Goal: Task Accomplishment & Management: Manage account settings

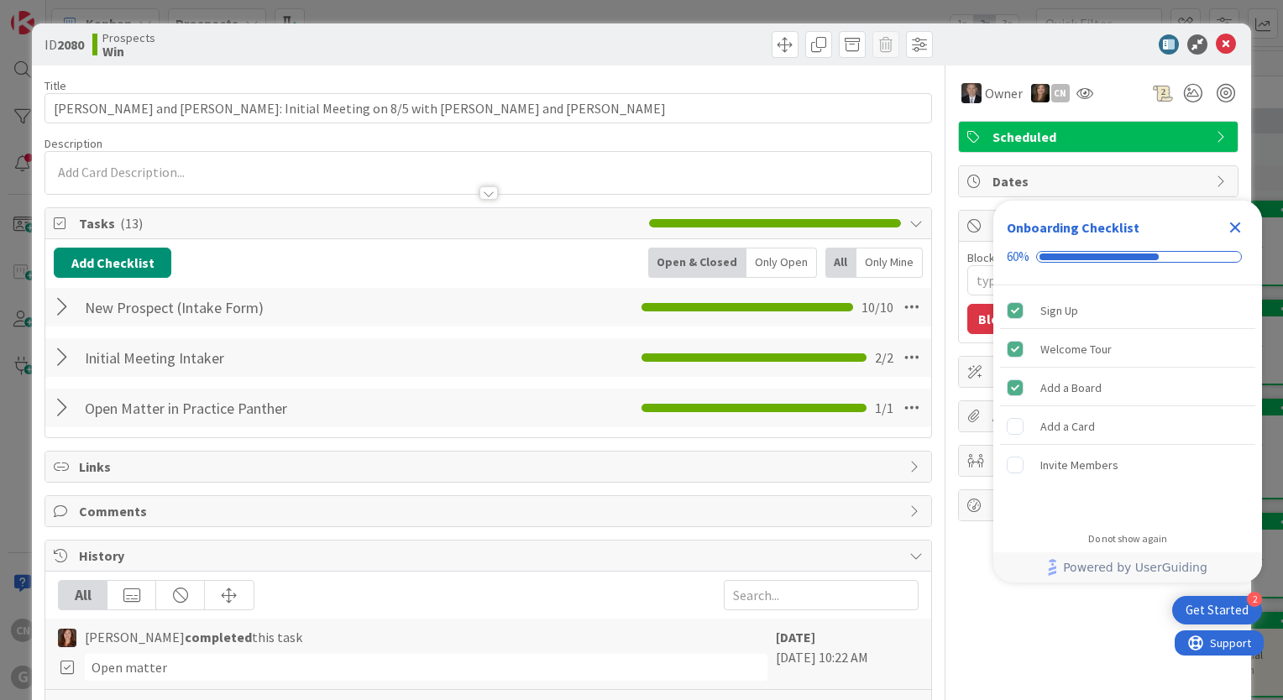
drag, startPoint x: 1237, startPoint y: 231, endPoint x: 1231, endPoint y: 215, distance: 17.0
click at [1236, 228] on icon "Close Checklist" at bounding box center [1235, 227] width 11 height 11
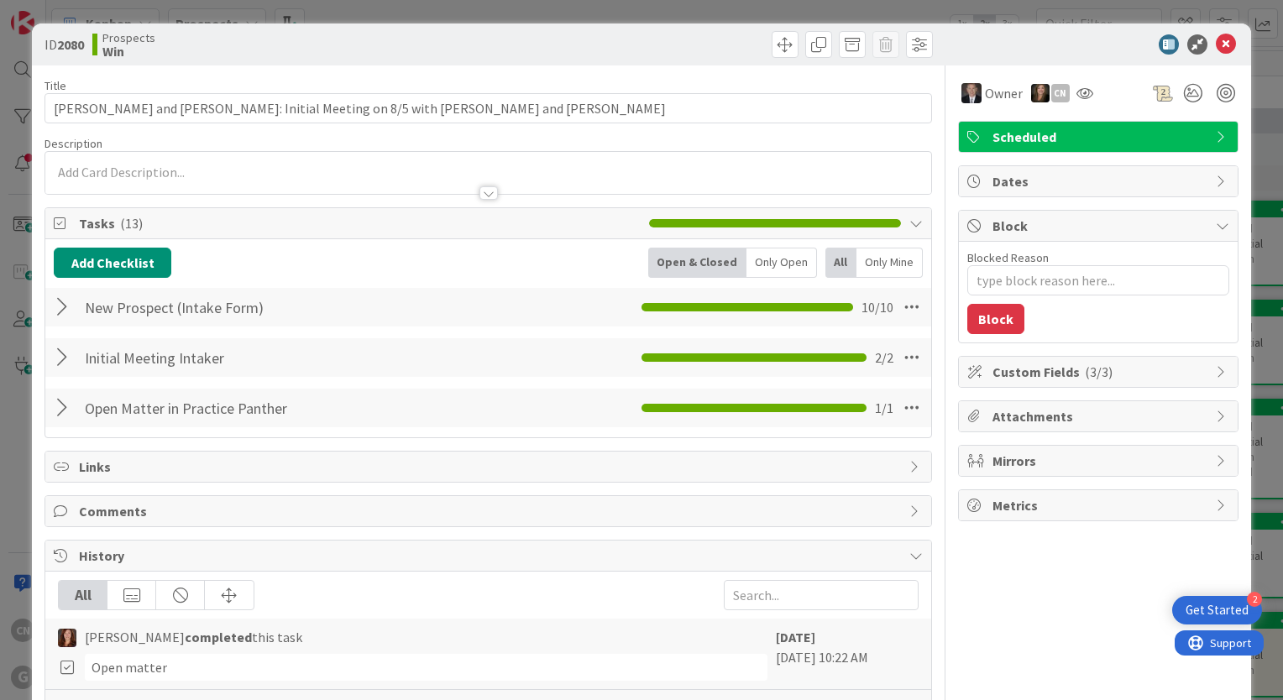
click at [1211, 55] on div "ID 2080 Prospects Win" at bounding box center [641, 45] width 1219 height 42
click at [771, 46] on span at bounding box center [784, 44] width 27 height 27
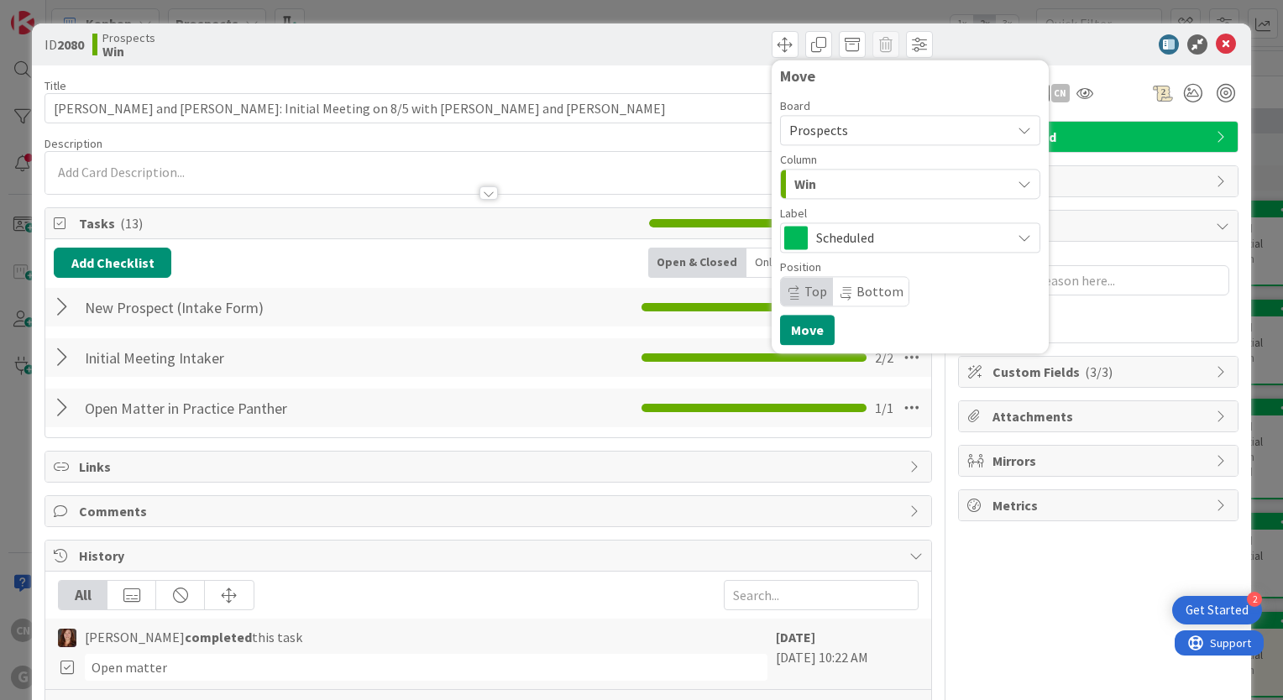
click at [846, 134] on span "Prospects" at bounding box center [895, 130] width 213 height 24
drag, startPoint x: 1022, startPoint y: 47, endPoint x: 989, endPoint y: 37, distance: 35.1
click at [1022, 45] on div at bounding box center [1089, 44] width 297 height 20
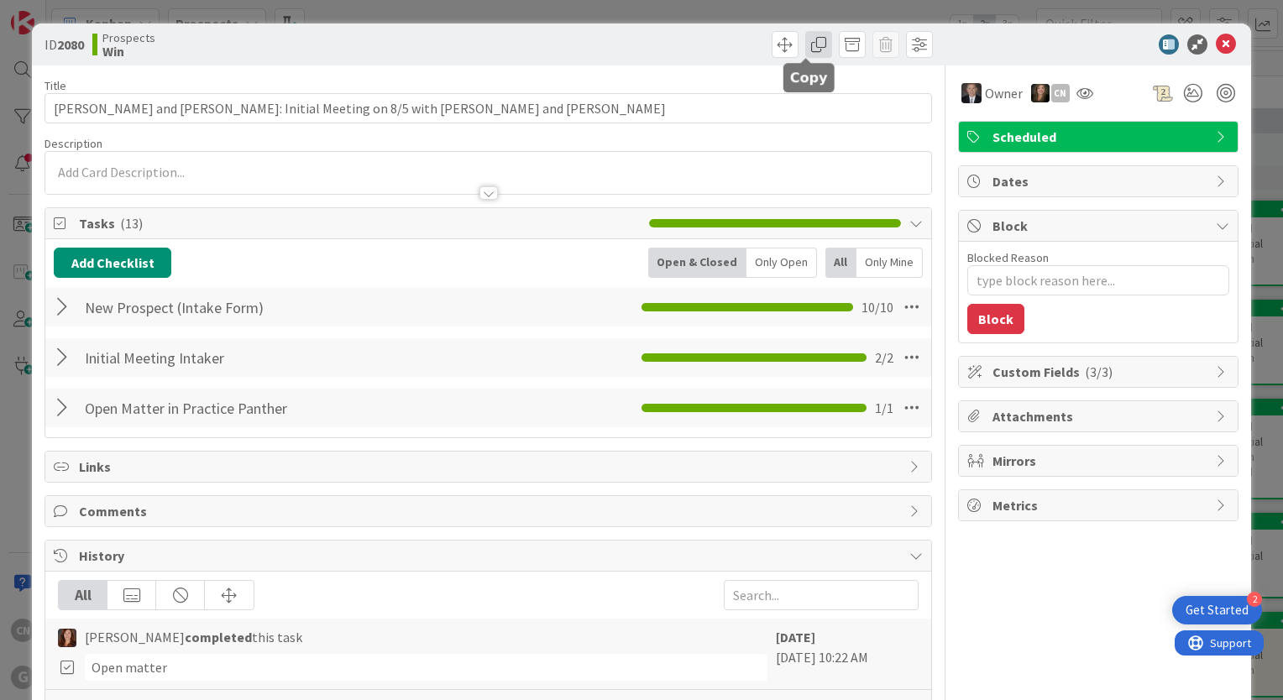
click at [805, 48] on span at bounding box center [818, 44] width 27 height 27
type textarea "x"
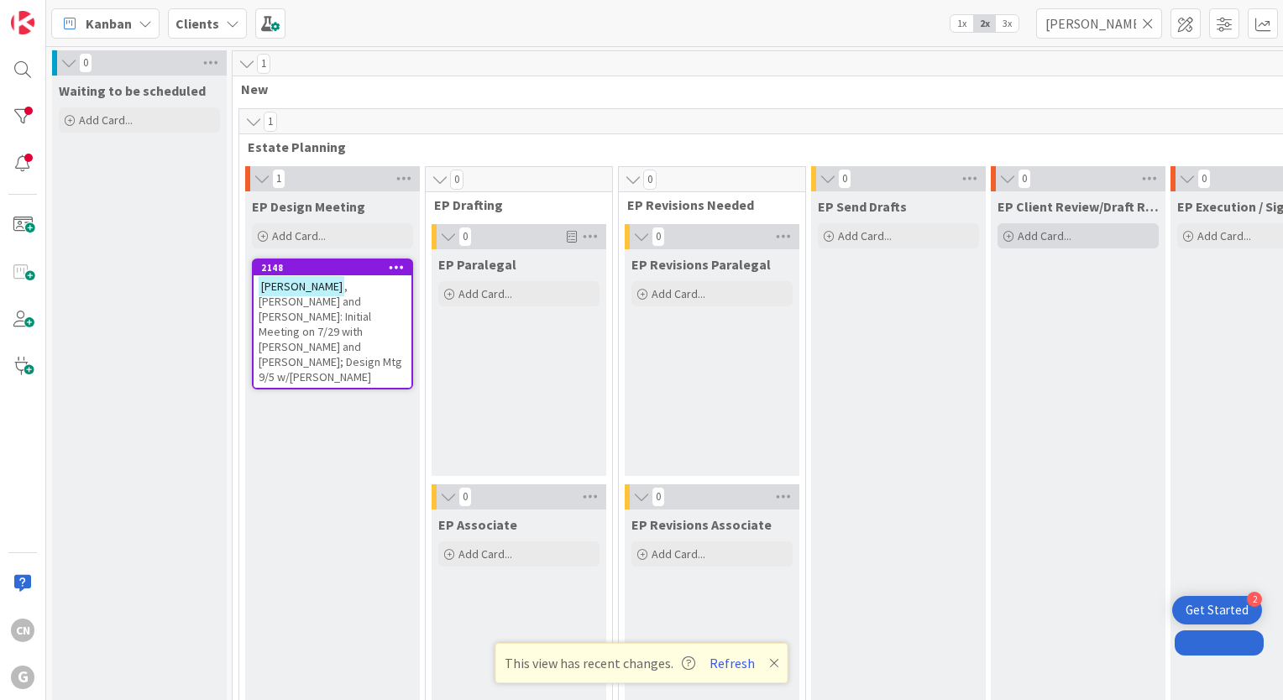
drag, startPoint x: 1101, startPoint y: 26, endPoint x: 816, endPoint y: 73, distance: 289.3
click at [816, 74] on div "Kanban Clients 1x 2x 3x herzog 0 Waiting to be scheduled Add Card... 1 New 1 Es…" at bounding box center [664, 350] width 1237 height 700
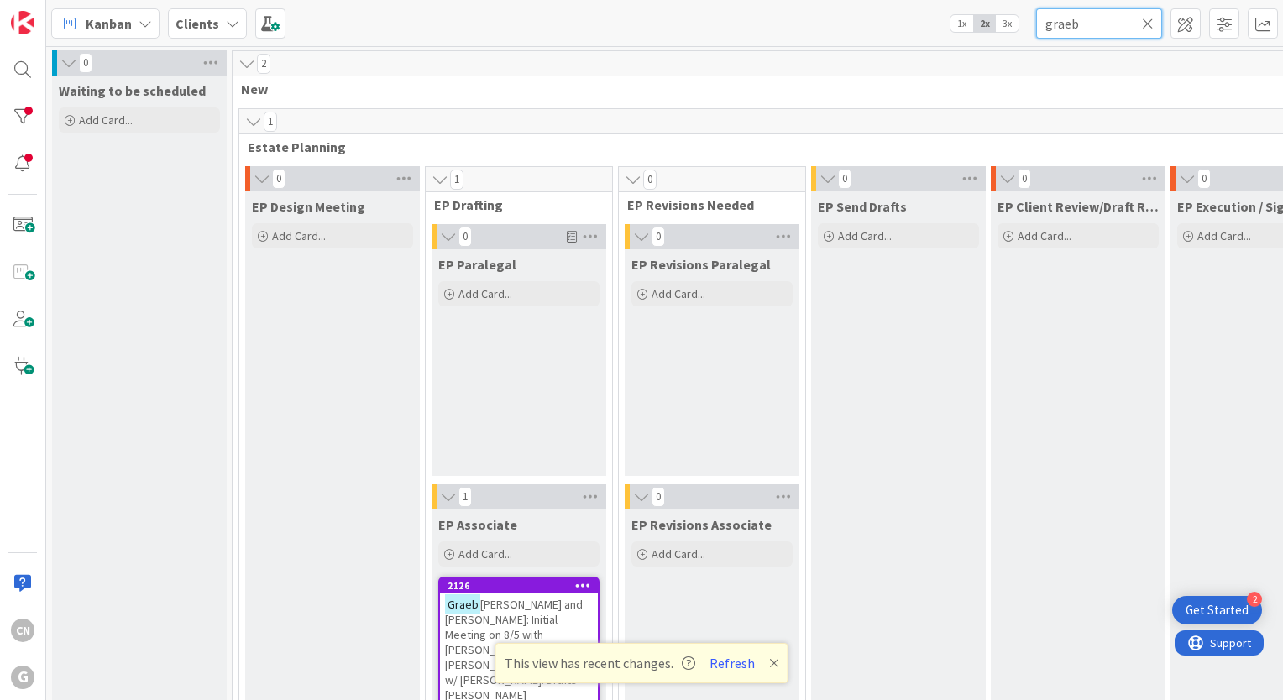
type input "graeb"
click at [525, 609] on span "ner, Paul and Amy: Initial Meeting on 8/5 with Brad and Chris: Design 8/15 w/ C…" at bounding box center [517, 657] width 145 height 121
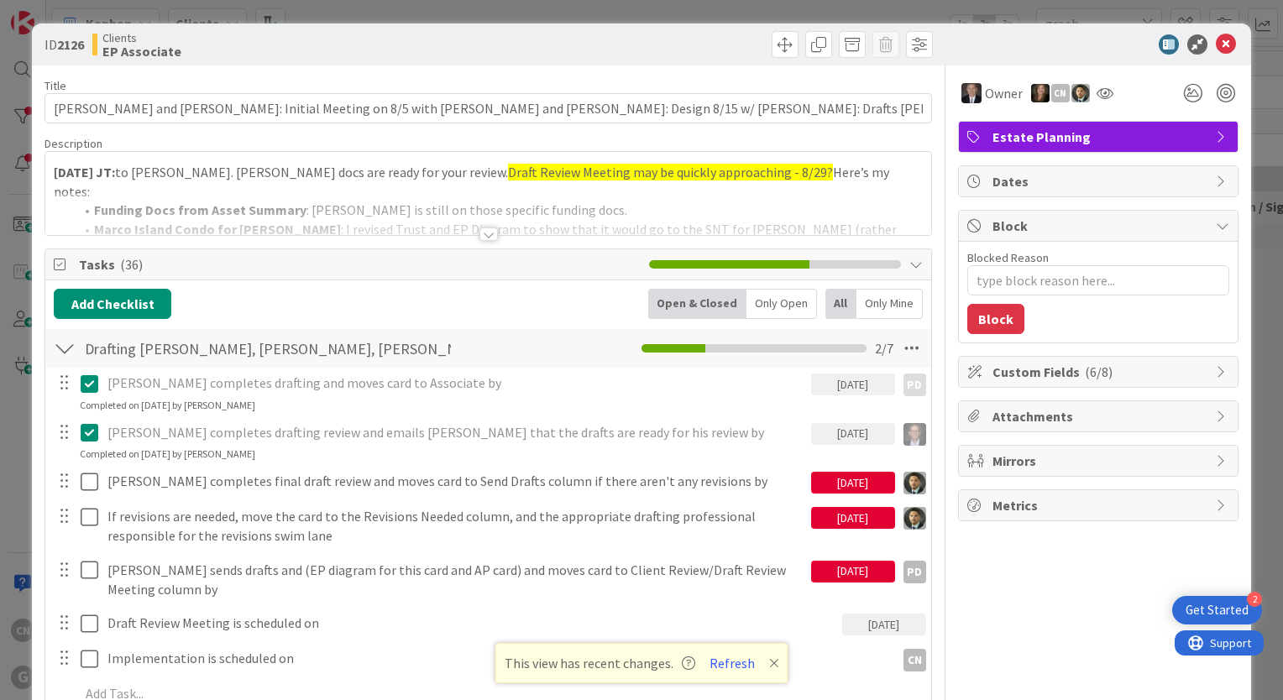
type textarea "x"
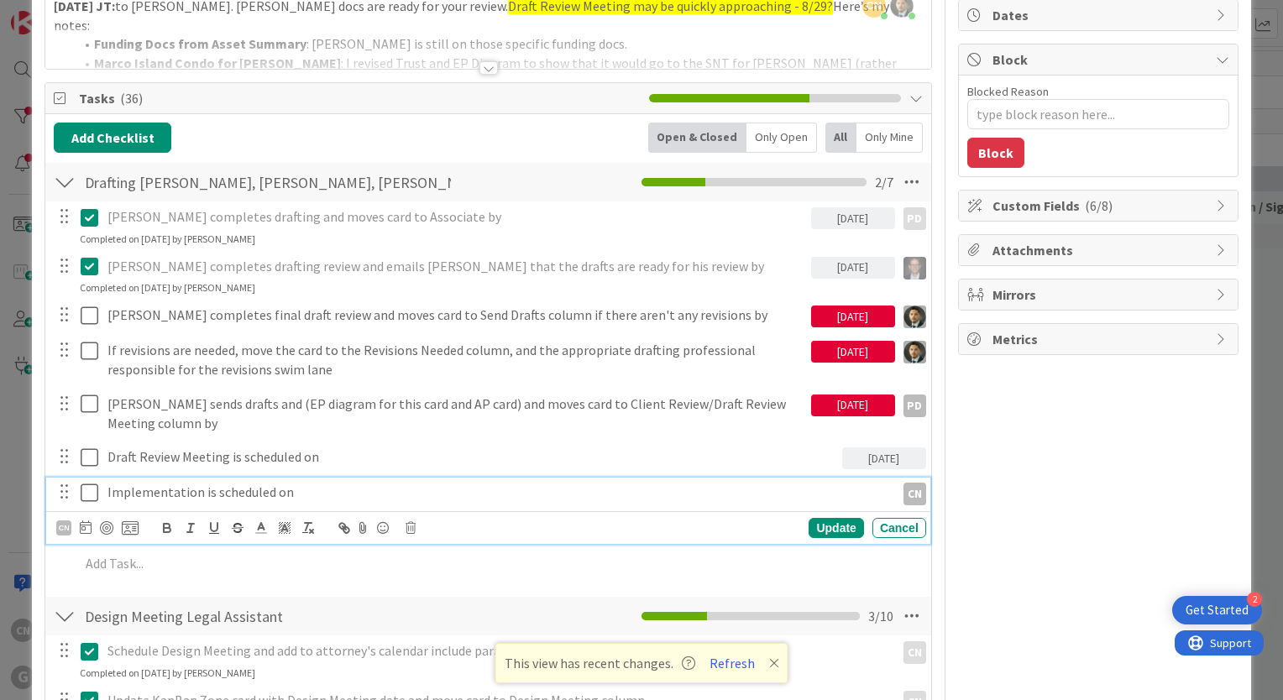
scroll to position [167, 0]
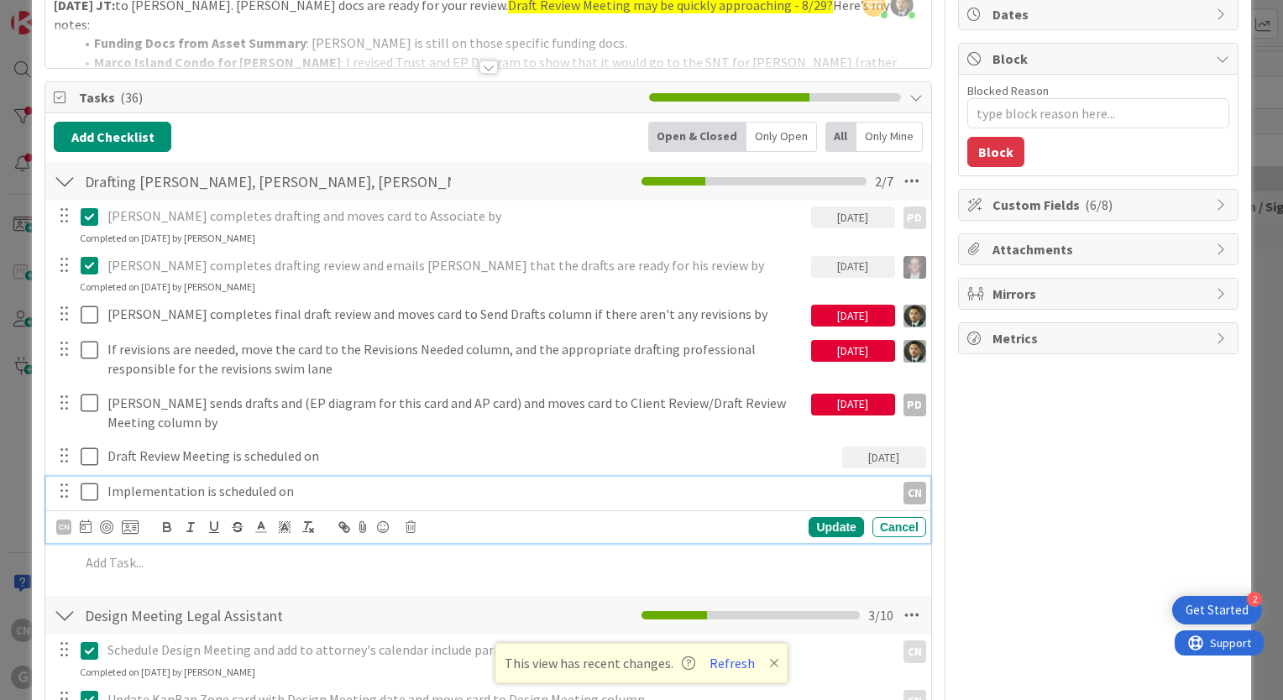
click at [327, 497] on p "Implementation is scheduled on" at bounding box center [497, 491] width 781 height 19
click at [88, 493] on icon at bounding box center [93, 492] width 25 height 20
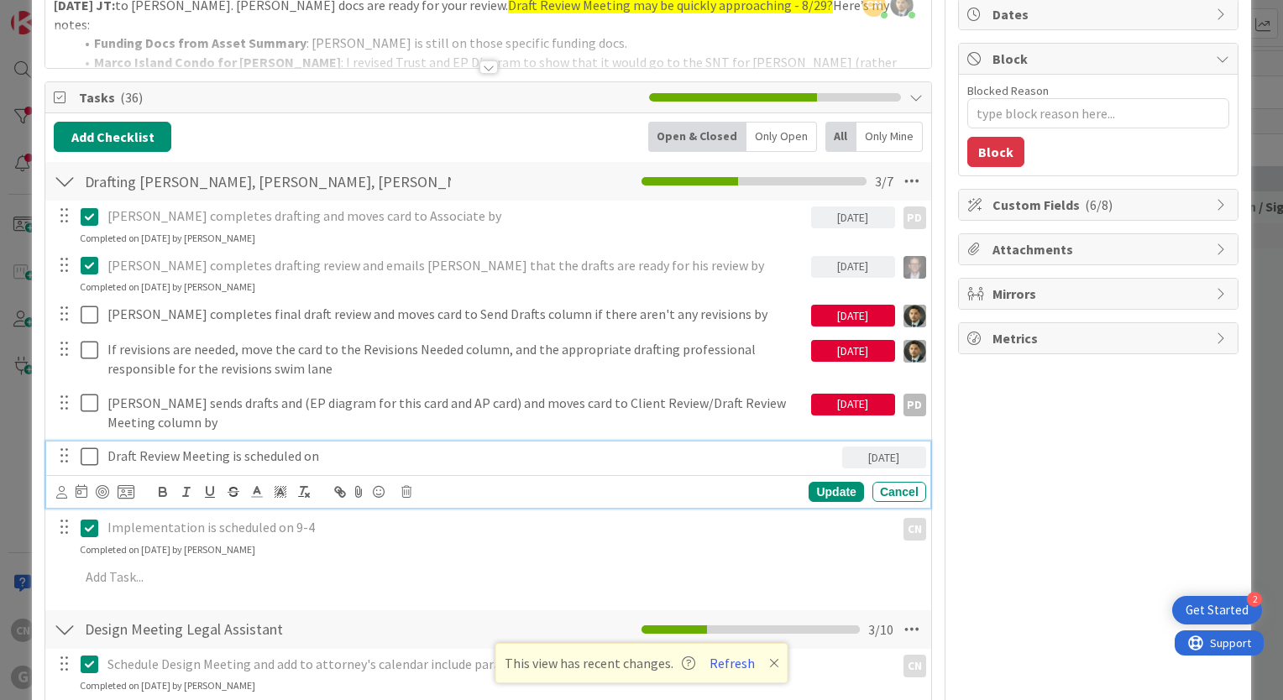
click at [86, 458] on icon at bounding box center [93, 457] width 25 height 20
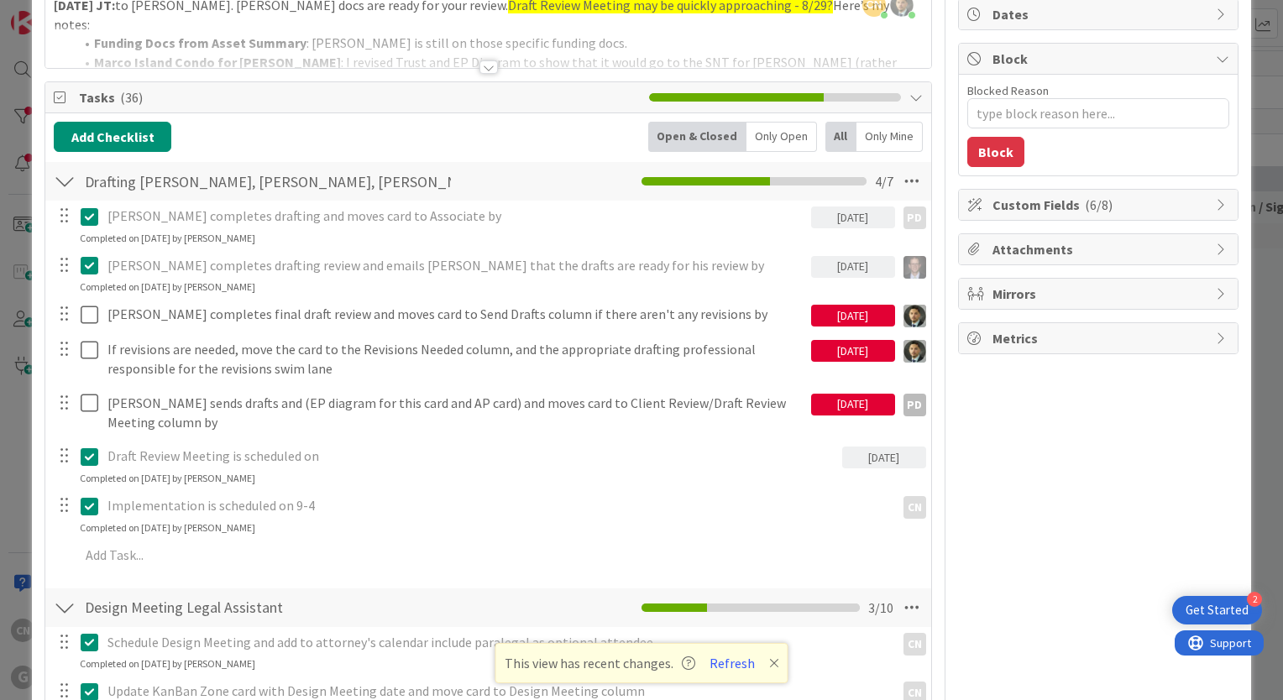
click at [90, 457] on icon at bounding box center [93, 457] width 25 height 20
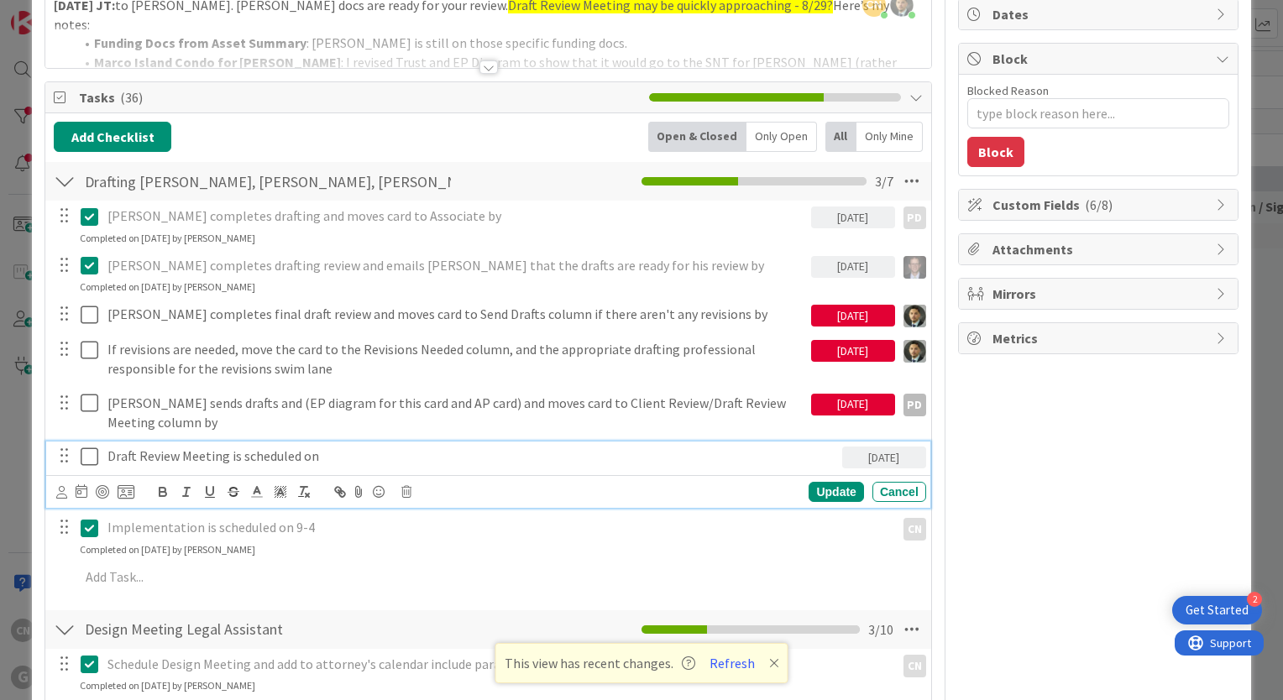
type textarea "x"
click at [329, 458] on p "Draft Review Meeting is scheduled on" at bounding box center [471, 456] width 728 height 19
click at [329, 450] on p "Draft Review Meeting is scheduled on 8-29.25" at bounding box center [471, 456] width 728 height 19
click at [88, 452] on icon at bounding box center [93, 457] width 25 height 20
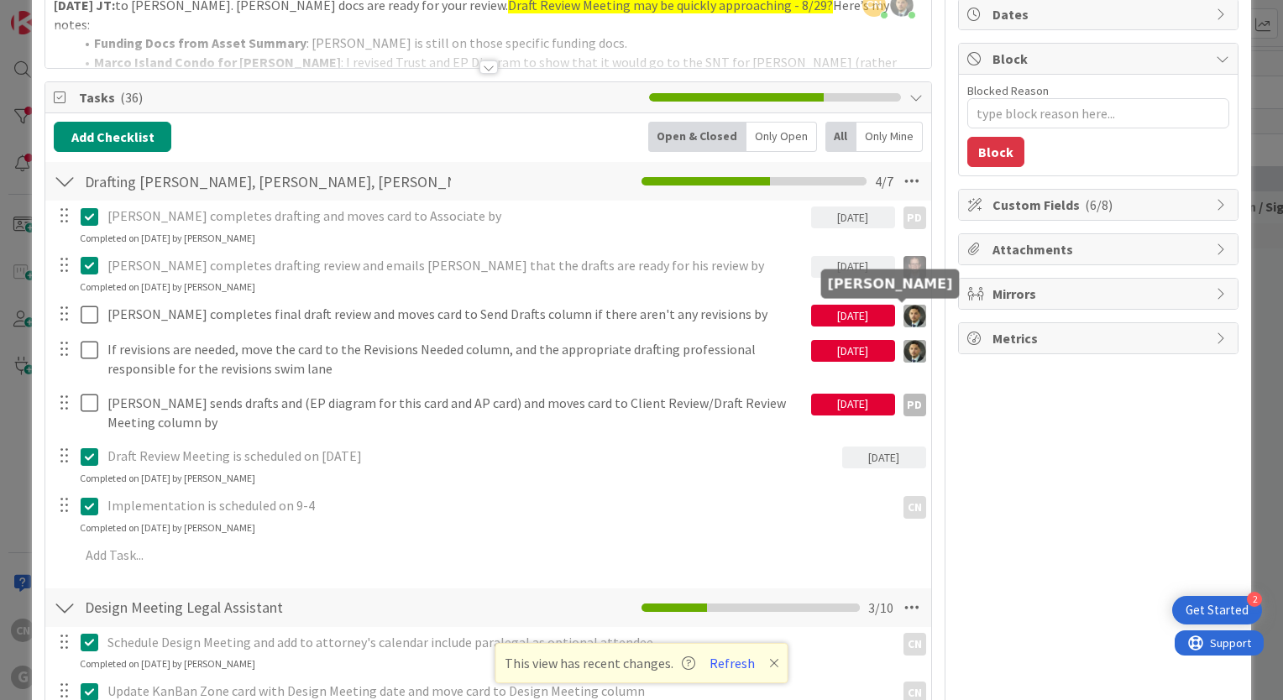
drag, startPoint x: 1000, startPoint y: 399, endPoint x: 1027, endPoint y: 546, distance: 149.5
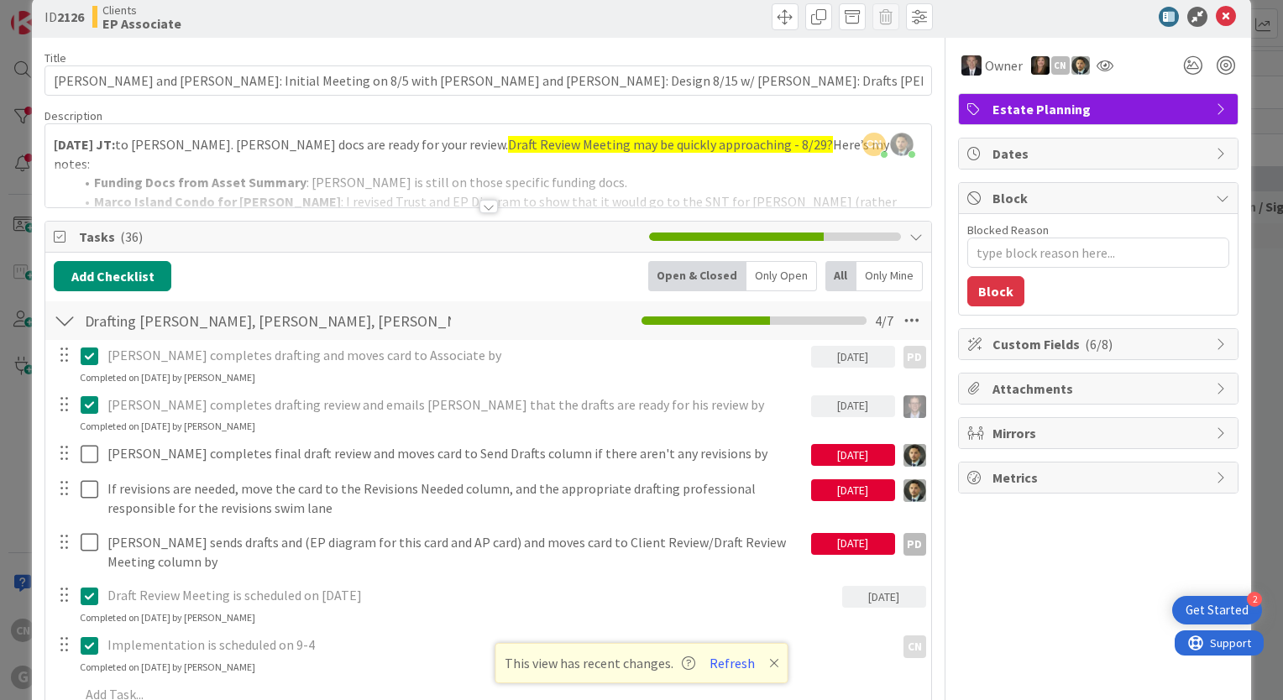
scroll to position [0, 0]
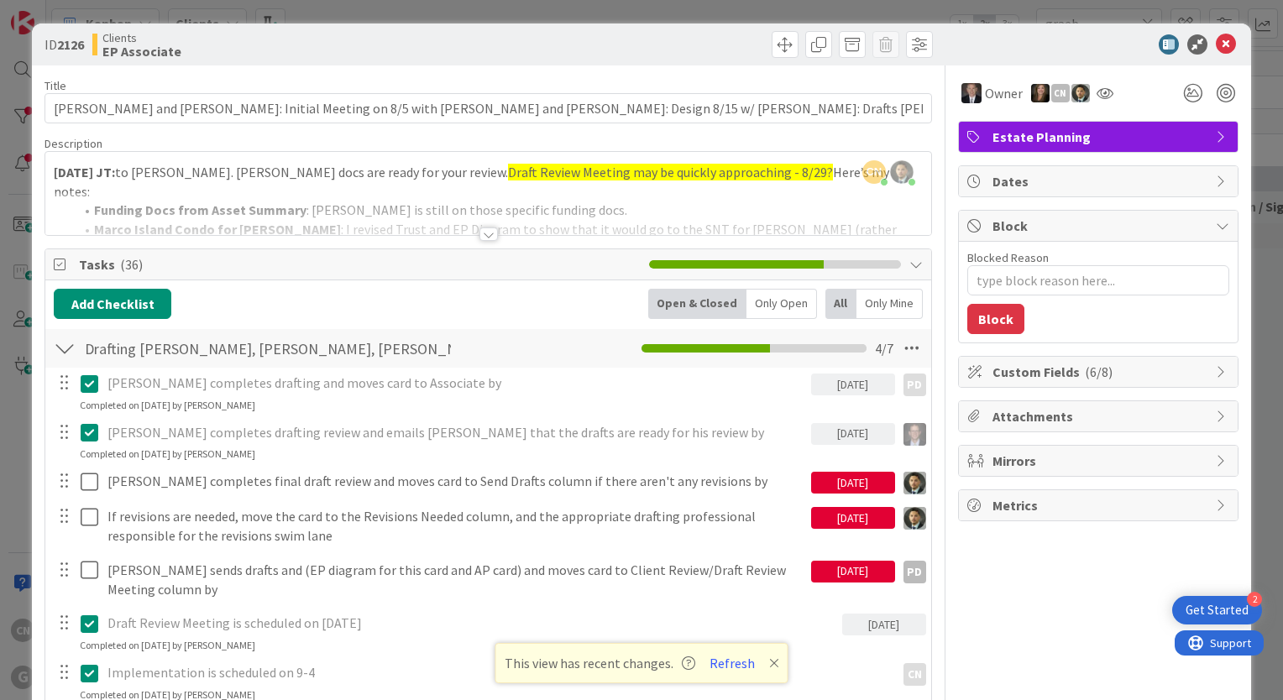
click at [479, 240] on div at bounding box center [488, 233] width 18 height 13
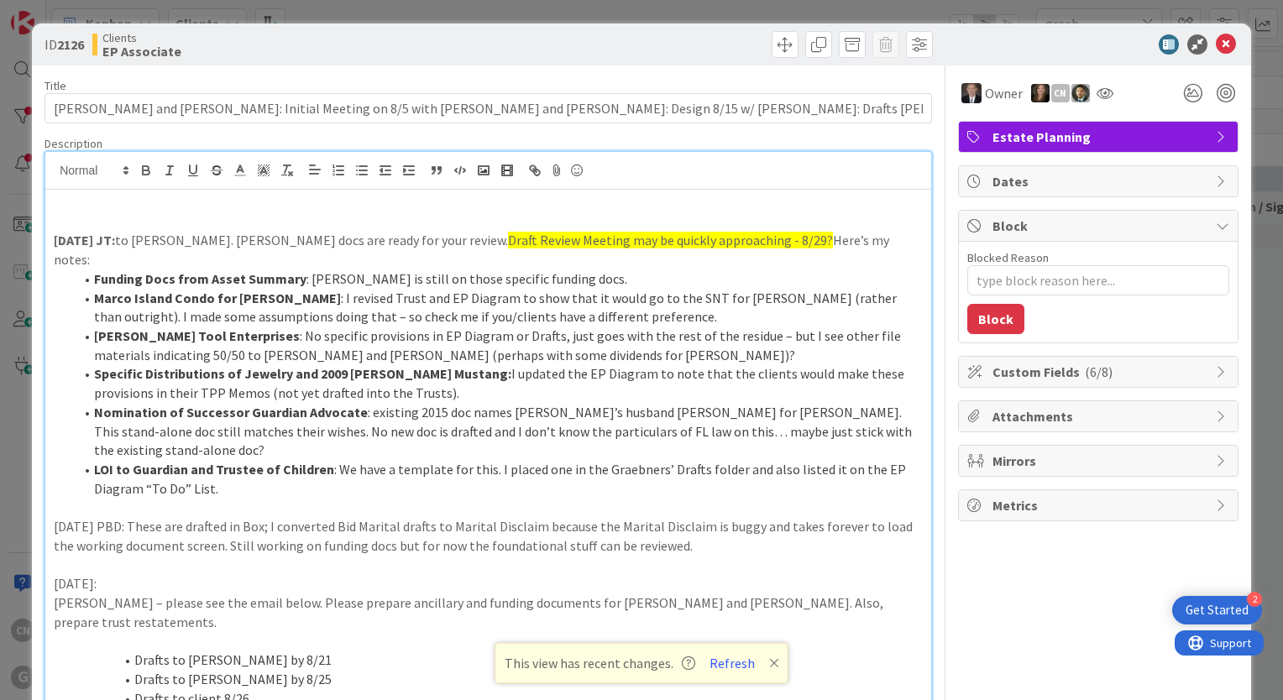
click at [693, 269] on li "Funding Docs from Asset Summary : Paul is still on those specific funding docs." at bounding box center [498, 278] width 849 height 19
click at [96, 222] on p at bounding box center [488, 221] width 869 height 19
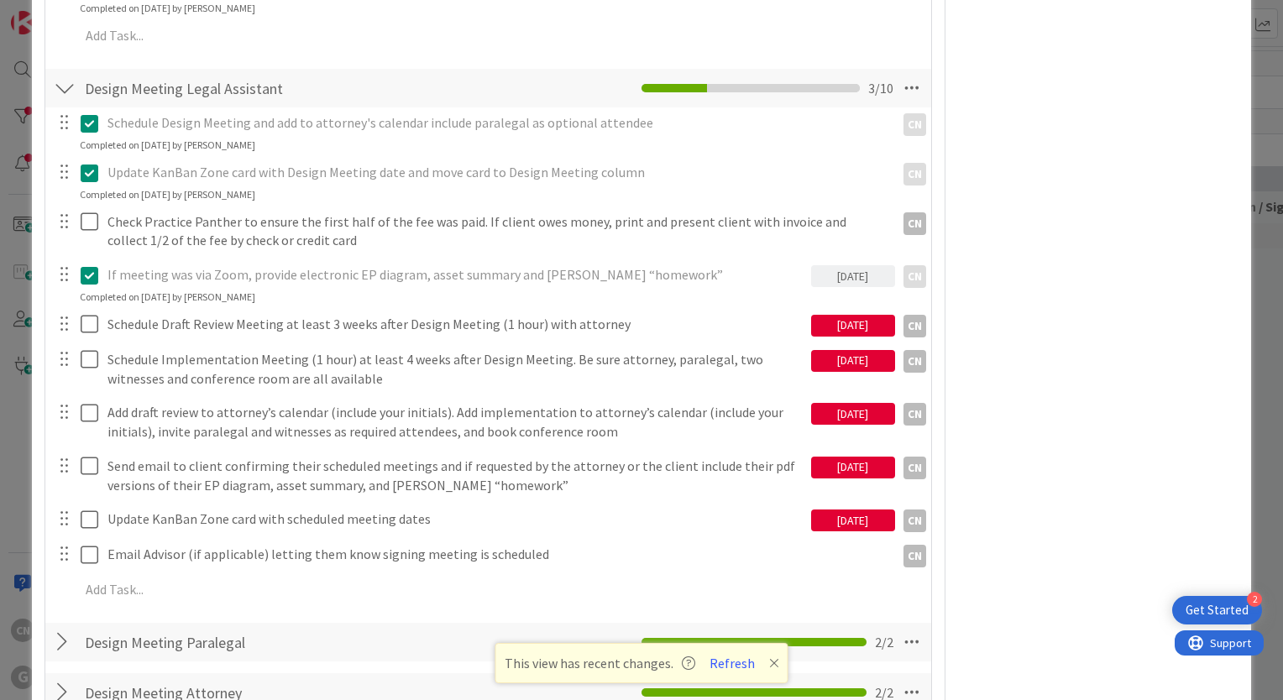
scroll to position [1844, 0]
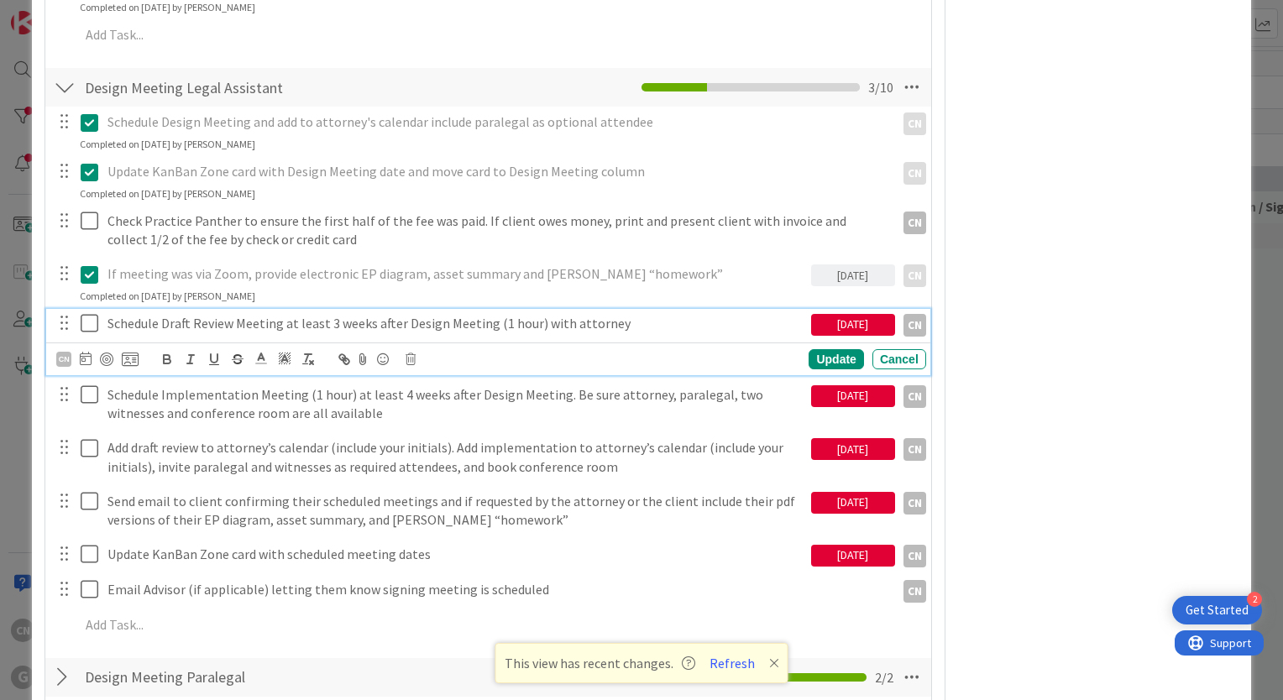
click at [87, 313] on icon at bounding box center [93, 323] width 25 height 20
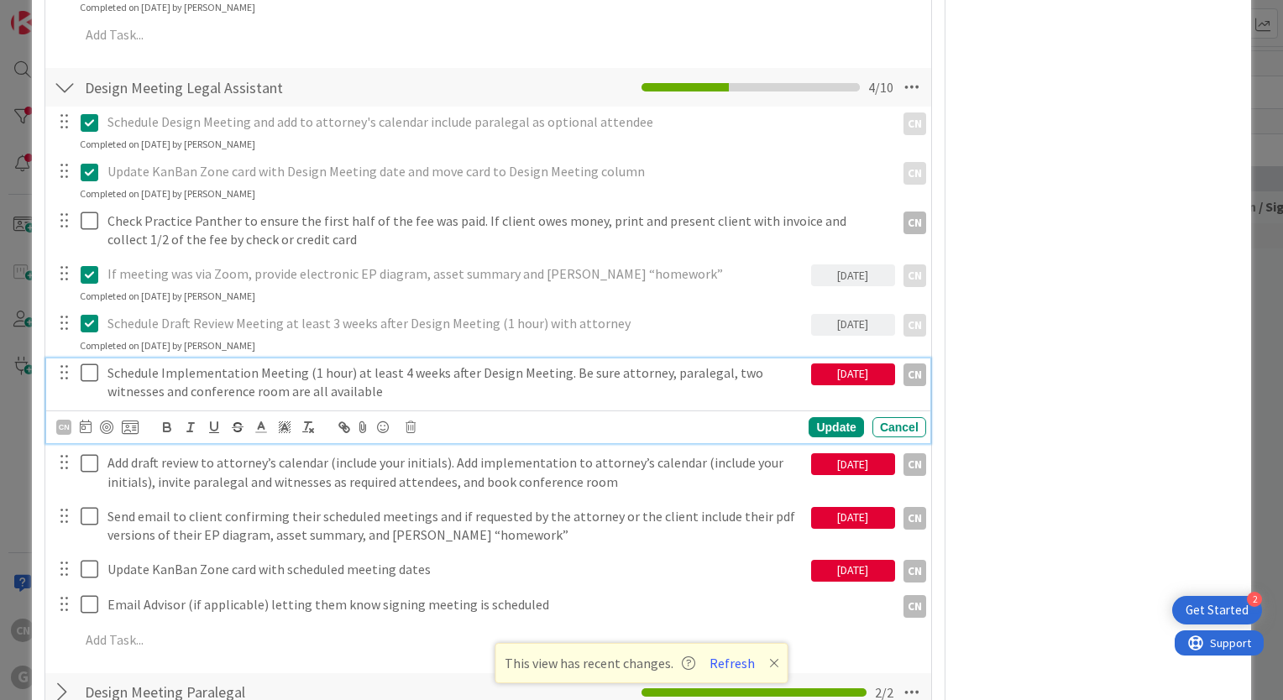
click at [87, 363] on icon at bounding box center [93, 373] width 25 height 20
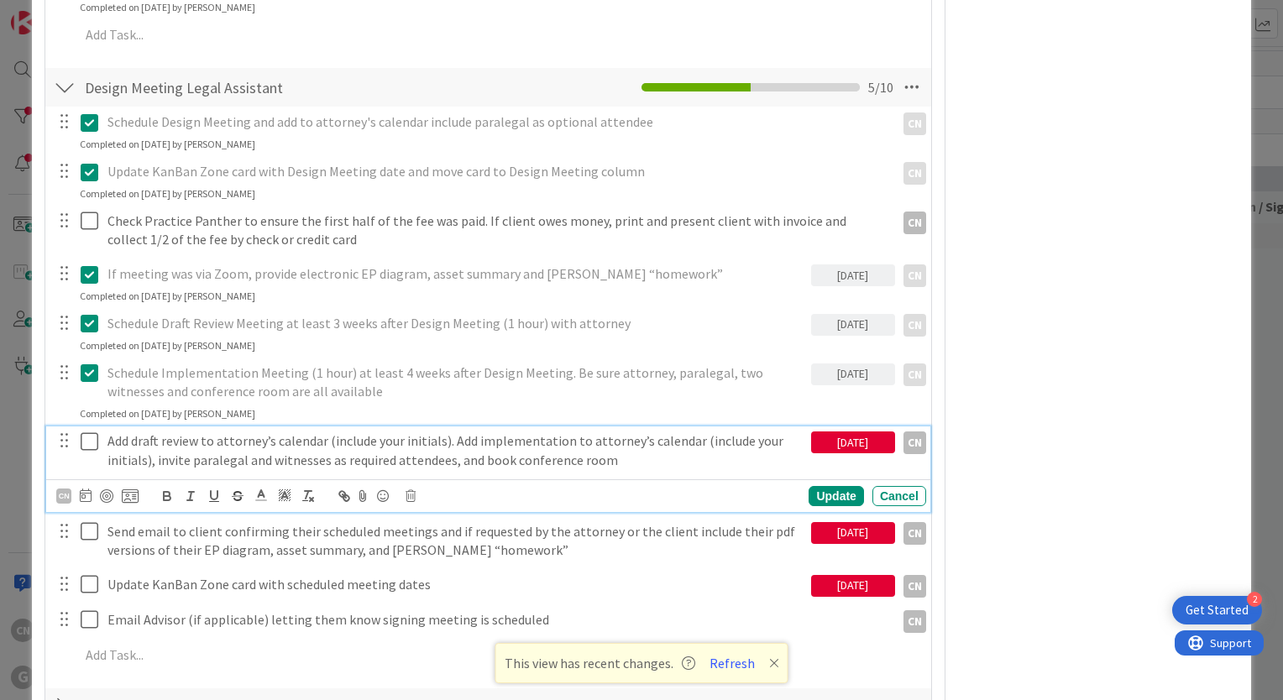
click at [84, 431] on icon at bounding box center [93, 441] width 25 height 20
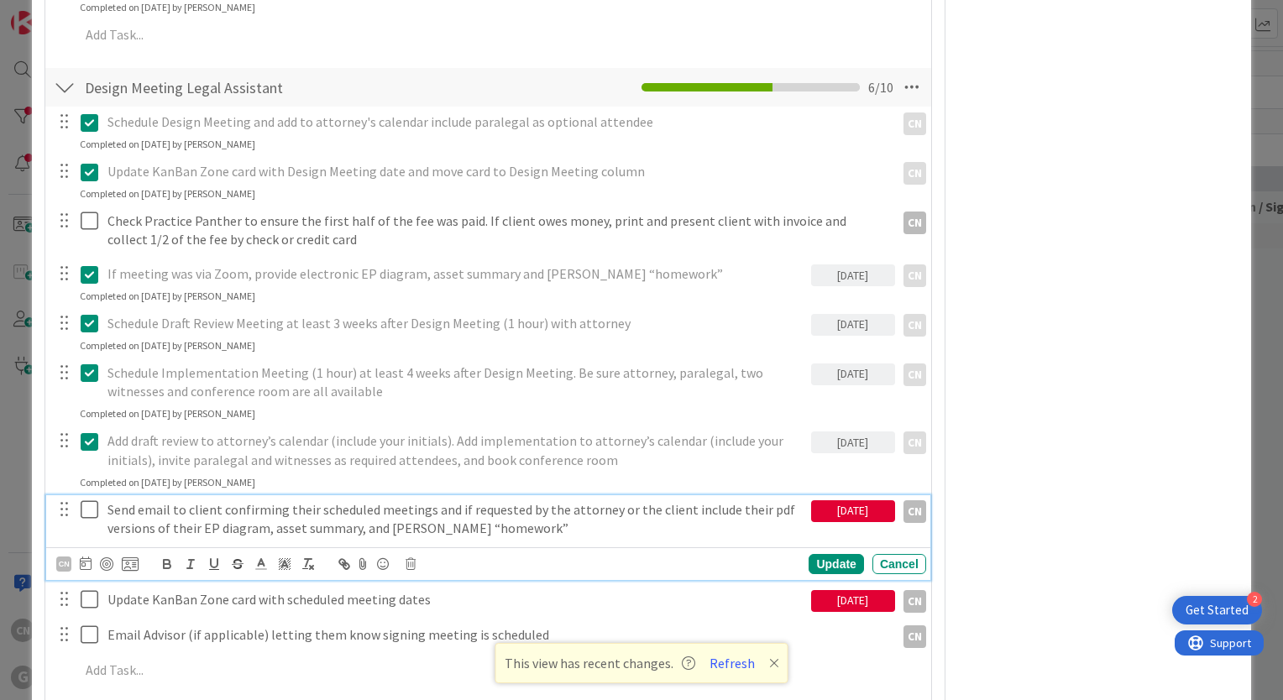
click at [87, 499] on icon at bounding box center [93, 509] width 25 height 20
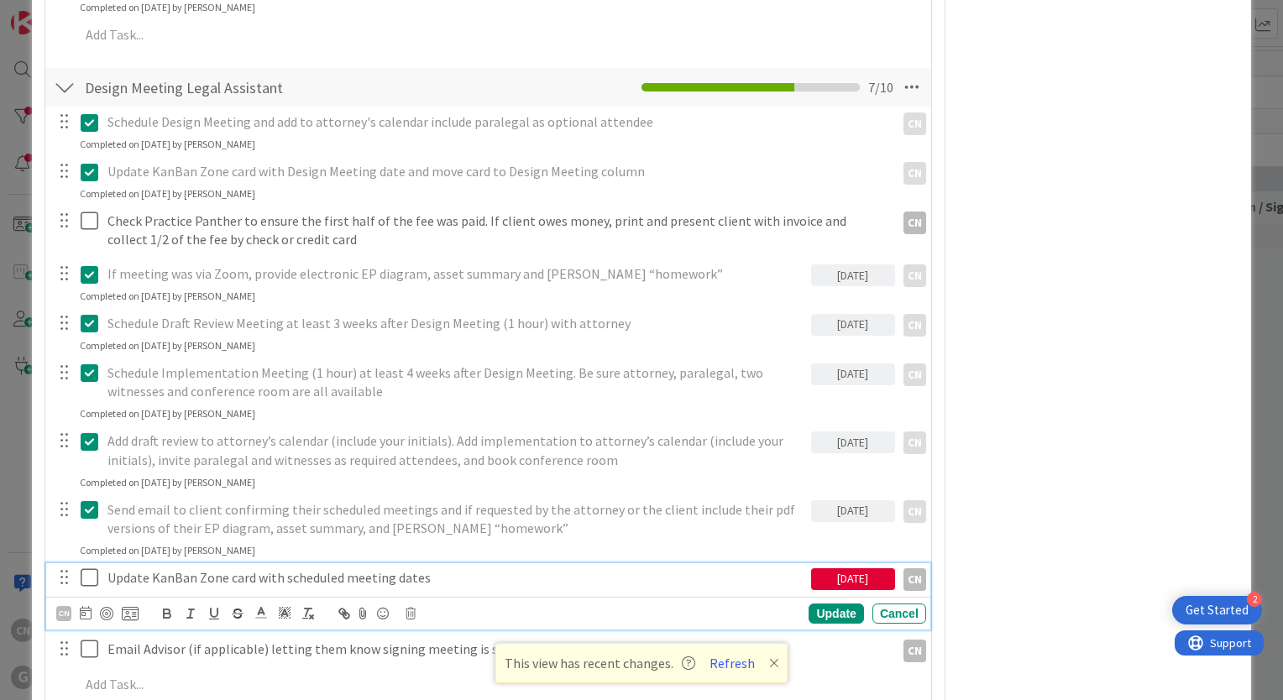
click at [86, 567] on icon at bounding box center [93, 577] width 25 height 20
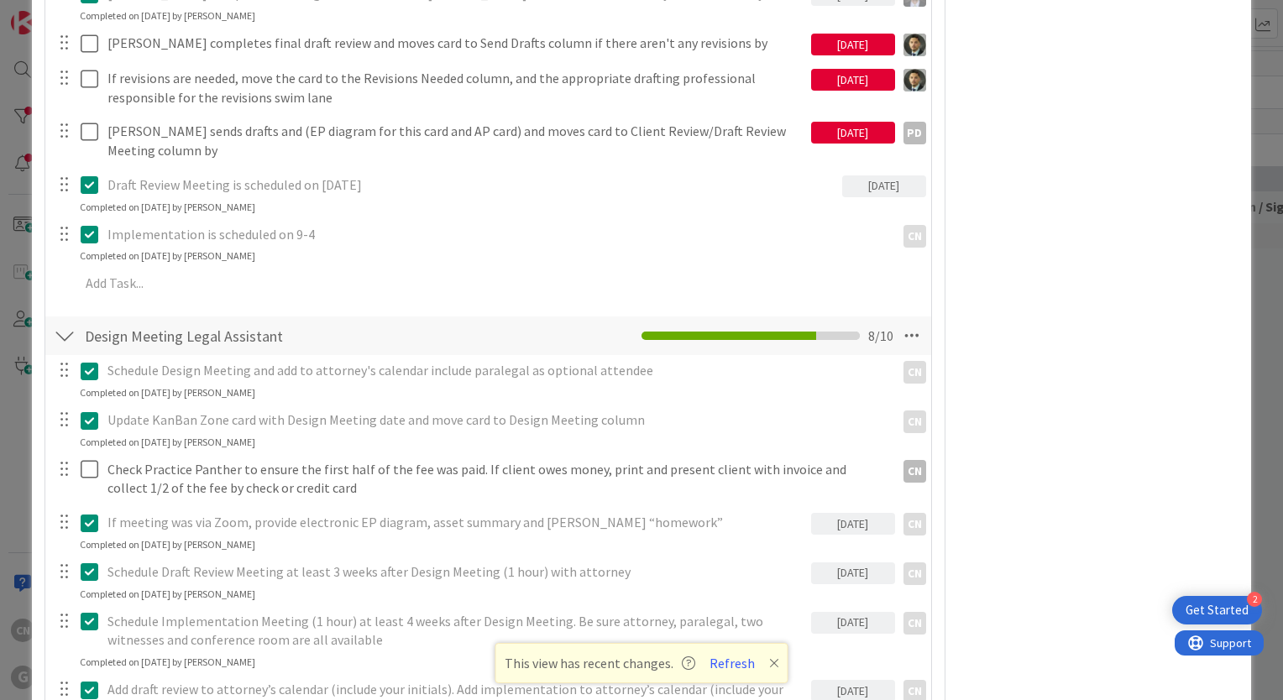
scroll to position [1594, 0]
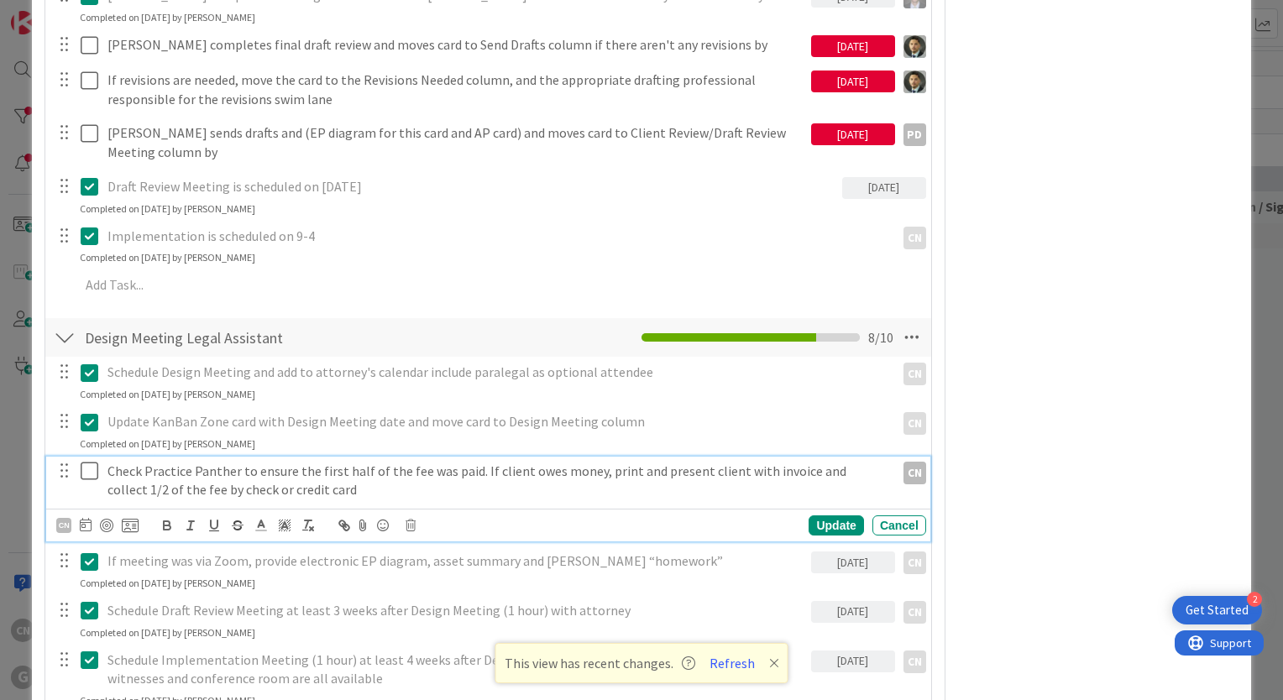
click at [86, 461] on icon at bounding box center [93, 471] width 25 height 20
type textarea "x"
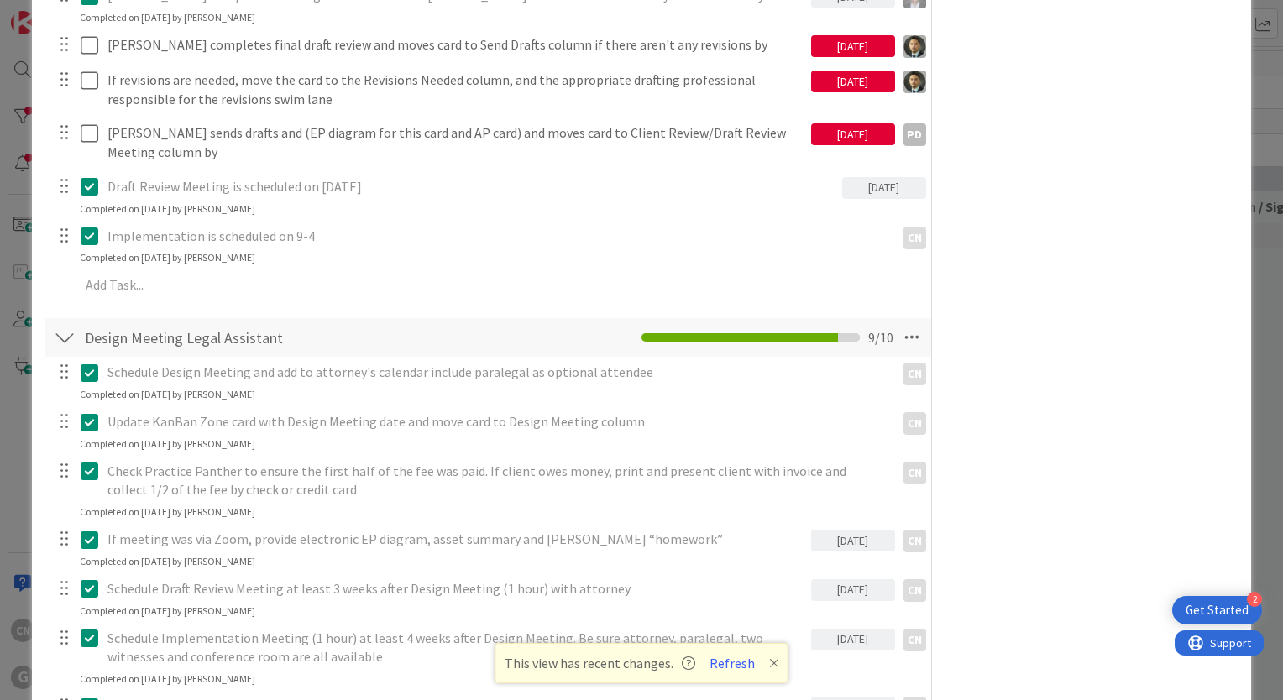
click at [304, 407] on div "Update KanBan Zone card with Design Meeting date and move card to Design Meetin…" at bounding box center [488, 429] width 884 height 44
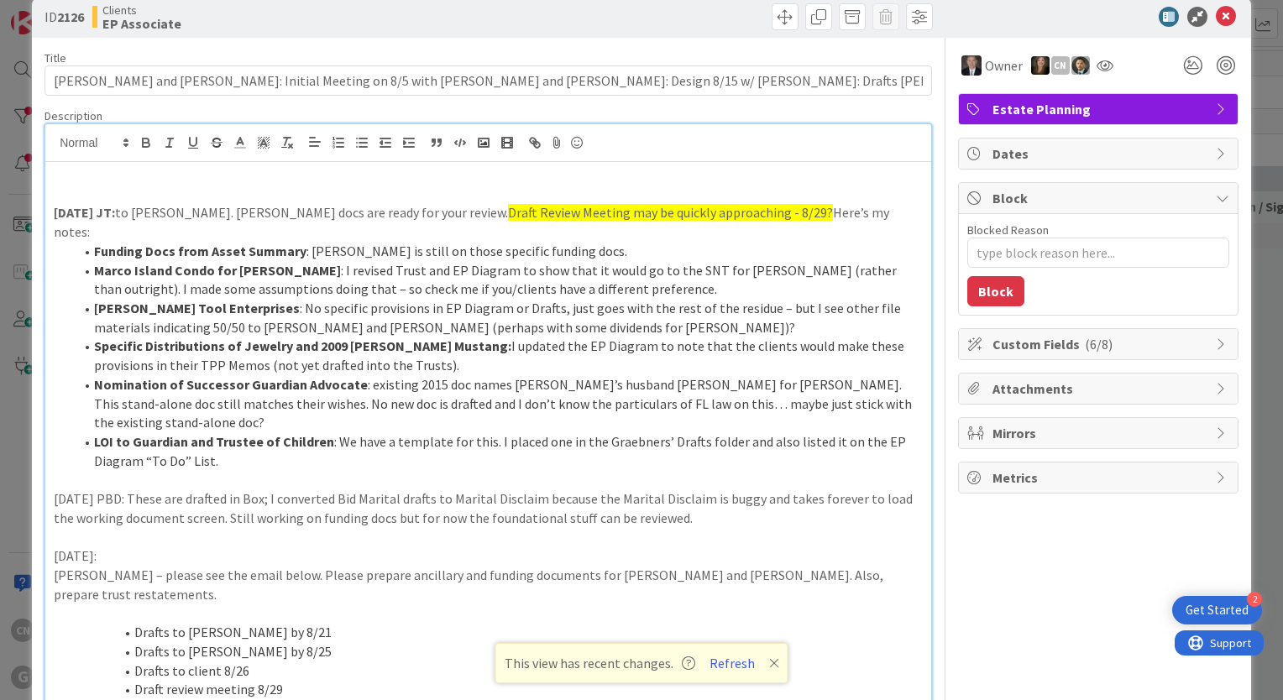
scroll to position [0, 0]
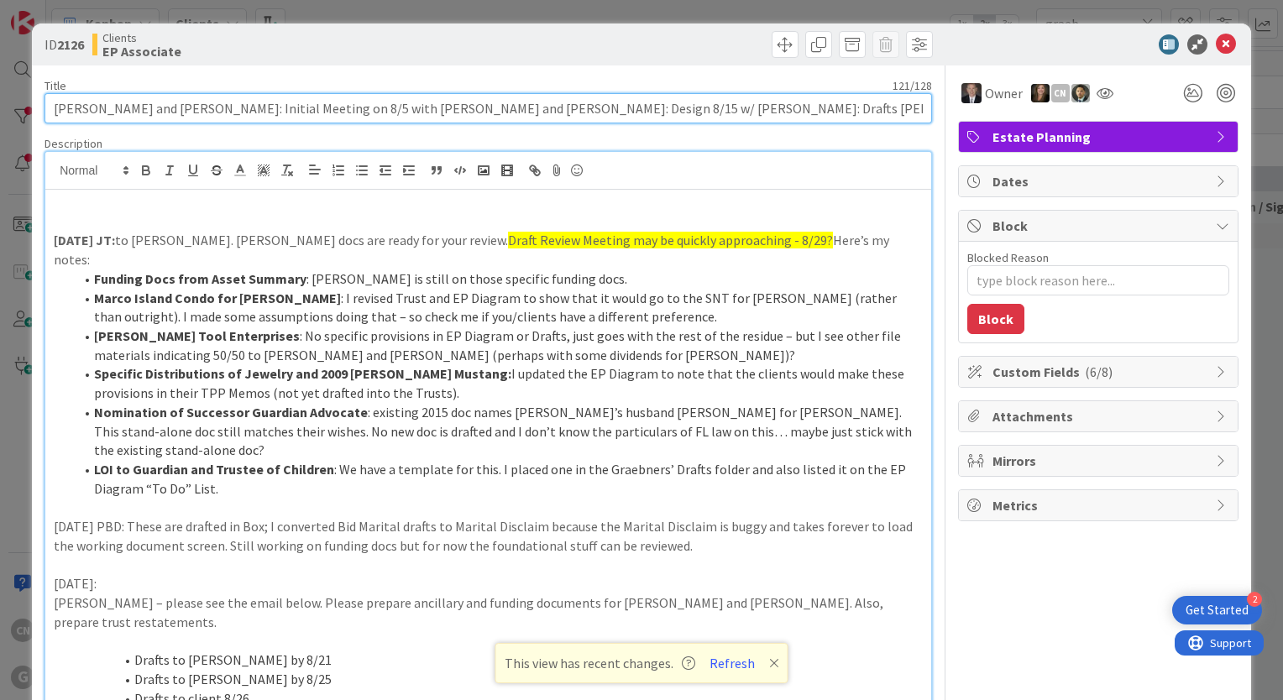
click at [742, 105] on input "Graebner, Paul and Amy: Initial Meeting on 8/5 with Brad and Chris: Design 8/15…" at bounding box center [487, 108] width 887 height 30
type input "Graebner, Paul and Amy: Initial Meeting on 8/5 with Brad and Chris: Design 8/15…"
type textarea "x"
type input "Graebner, Paul and Amy: Initial Meeting on 8/5 with Brad and Chris: Design 8/15…"
type textarea "x"
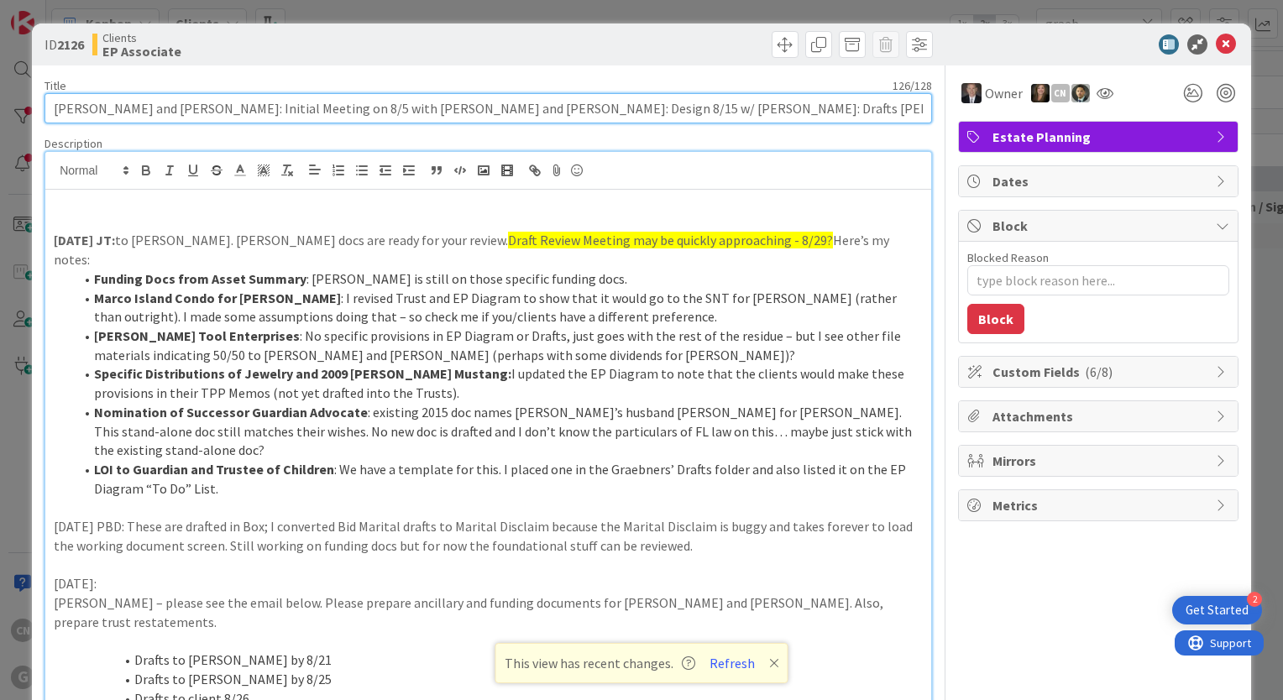
type input "Graebner, Paul and Amy: Initial Meeting on 8/5 with Brad and Chris: Design 8/15…"
type textarea "x"
type input "Graebner, Paul and Amy: Initial Meeting on 8/5 with Brad and Chris: Design 8/15…"
type textarea "x"
drag, startPoint x: 608, startPoint y: 110, endPoint x: 584, endPoint y: 87, distance: 32.7
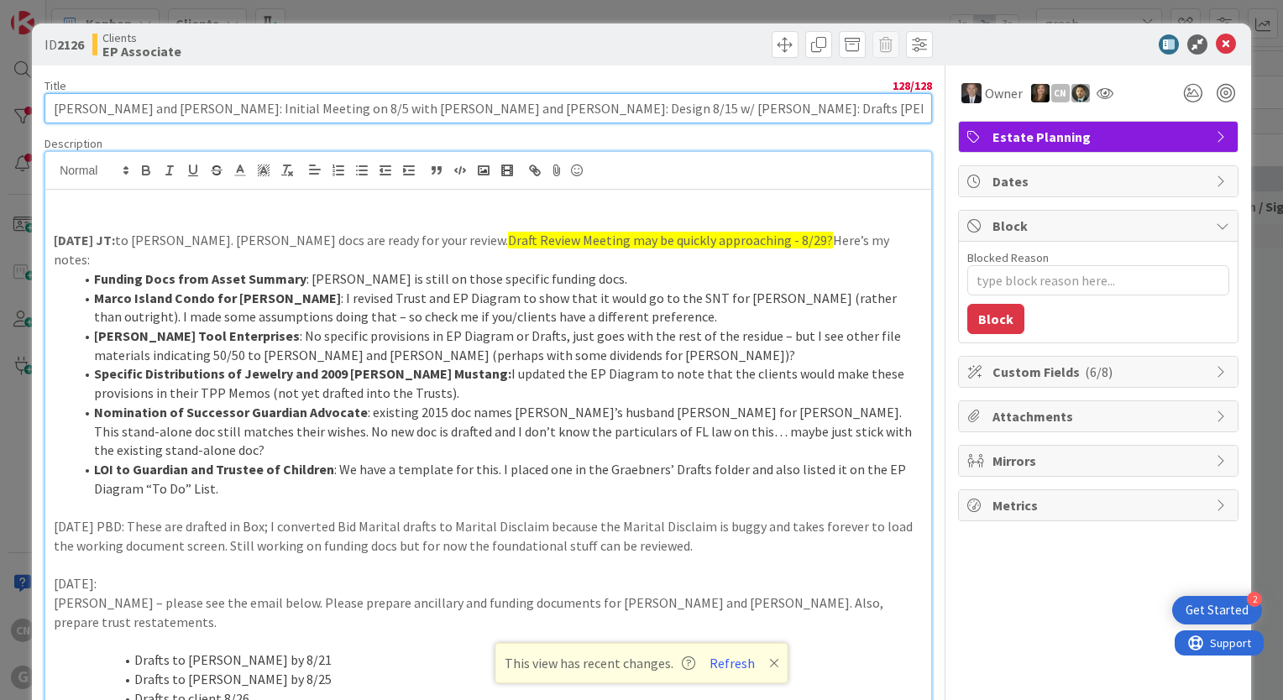
click at [593, 101] on input "Graebner, Paul and Amy: Initial Meeting on 8/5 with Brad and Chris: Design 8/15…" at bounding box center [487, 108] width 887 height 30
type input "Graebner, Paul and Amy: Initial Meeting on 8/5 with Brad and Chris: Design 8/15…"
type textarea "x"
drag, startPoint x: 626, startPoint y: 106, endPoint x: 546, endPoint y: 118, distance: 81.6
click at [608, 104] on input "Graebner, Paul and Amy: Initial Meeting on 8/5 with Brad and Chris: Design 8/15…" at bounding box center [487, 108] width 887 height 30
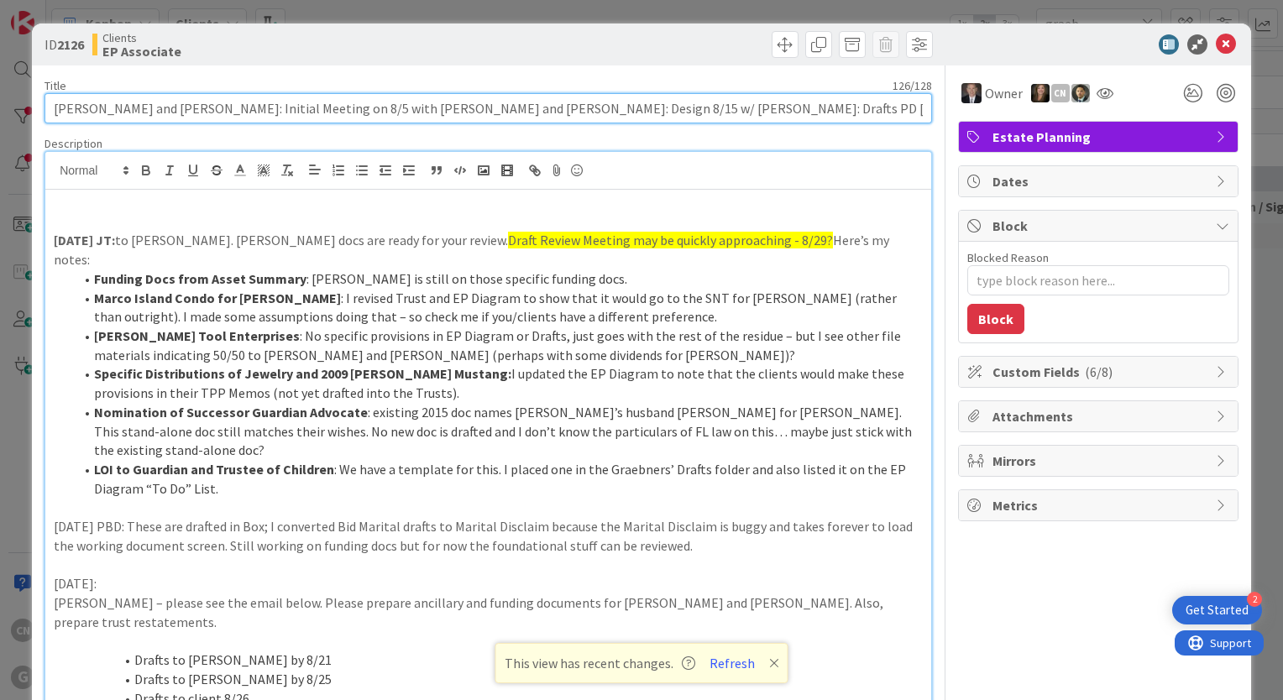
type input "Graebner, Paul and Amy: Initial Meeting on 8/5 with Brad and Chris: Design 8/15…"
type textarea "x"
drag, startPoint x: 642, startPoint y: 109, endPoint x: 628, endPoint y: 105, distance: 14.9
click at [628, 105] on input "Graebner, Paul and Amy: Initial Meeting on 8/5 with Brad and Chris: Design 8/15…" at bounding box center [487, 108] width 887 height 30
type input "Graebner, Paul and Amy: Initial Meeting on 8/5 with Brad and Chris: Design 8/15…"
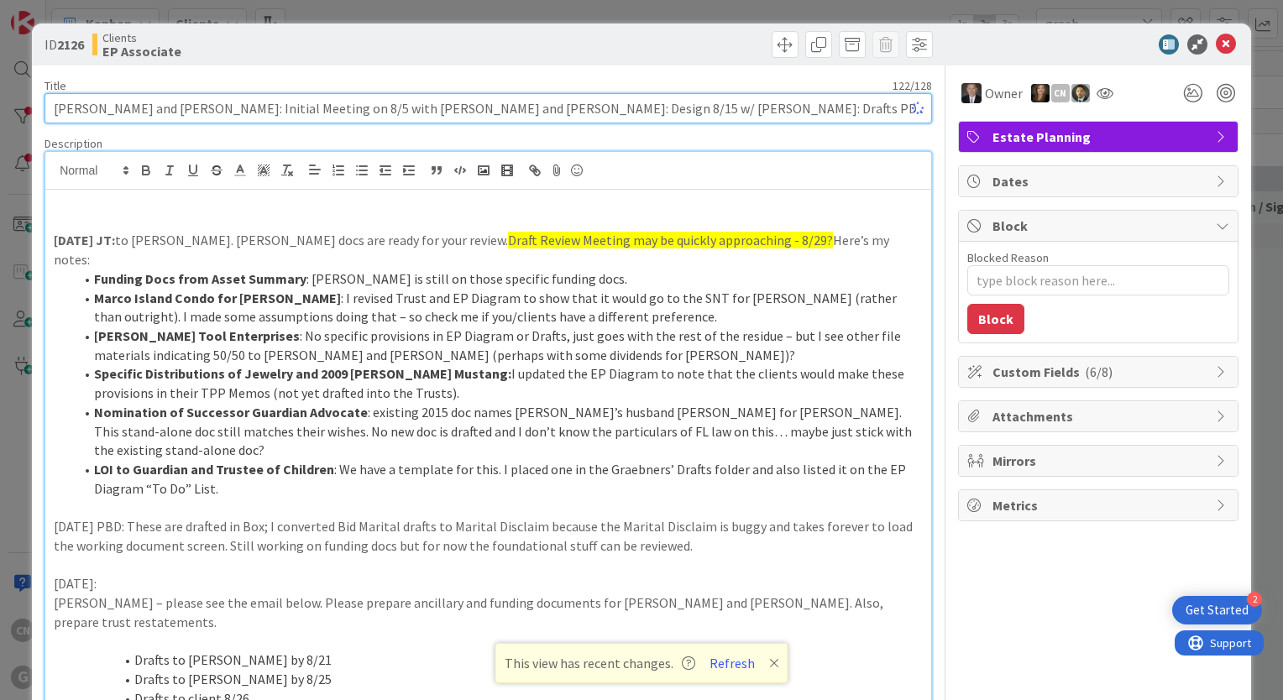
type textarea "x"
click at [783, 106] on input "Graebner, Paul and Amy: Initial Meeting on 8/5 with Brad and Chris: Design 8/15…" at bounding box center [487, 108] width 887 height 30
click at [782, 106] on input "Graebner, Paul and Amy: Initial Meeting on 8/5 with Brad and Chris: Design 8/15…" at bounding box center [487, 108] width 887 height 30
type input "Graebner, Paul and Amy: Initial Meeting on 8/5 with Brad and Chris: Design 8/15…"
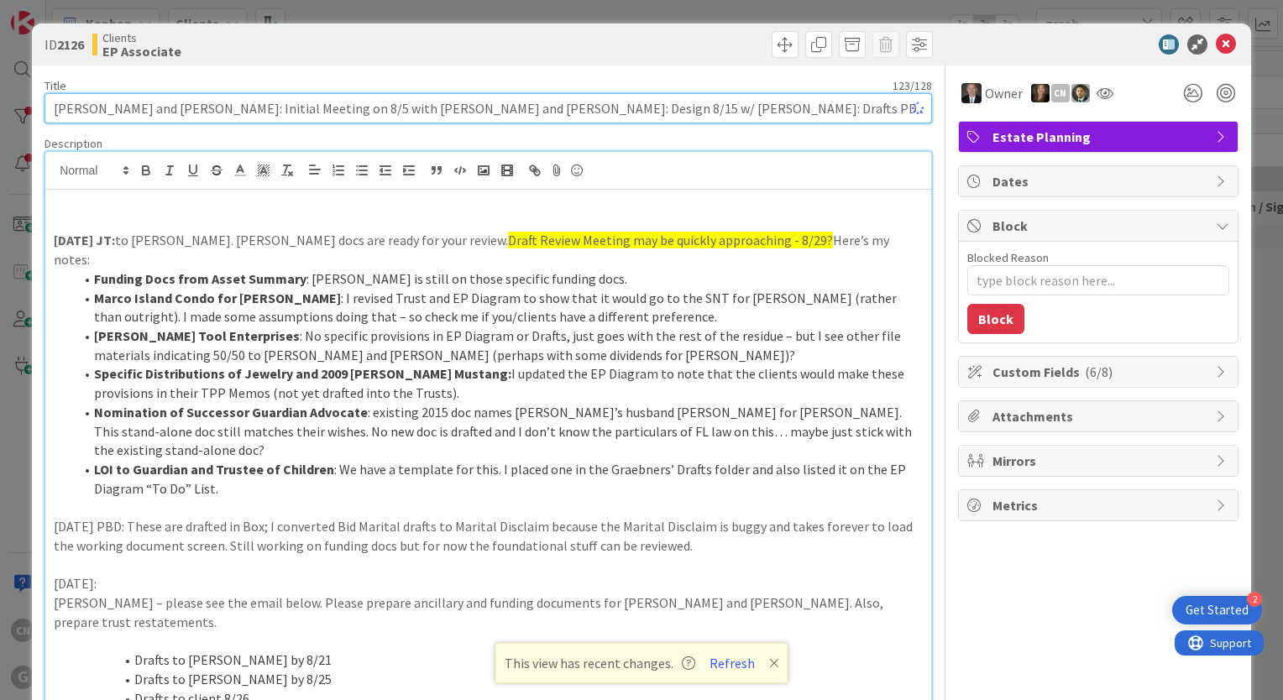
type textarea "x"
type input "Graebner, Paul and Amy: Initial Meeting on 8/5 with Brad and Chris: Design 8/15…"
type textarea "x"
click at [724, 107] on input "Graebner, Paul and Amy: Initial Meeting on 8/5 with Brad and Chris: Design 8/15…" at bounding box center [487, 108] width 887 height 30
type input "[PERSON_NAME] and [PERSON_NAME]: Initial Meeting on 8/5 with [PERSON_NAME] and …"
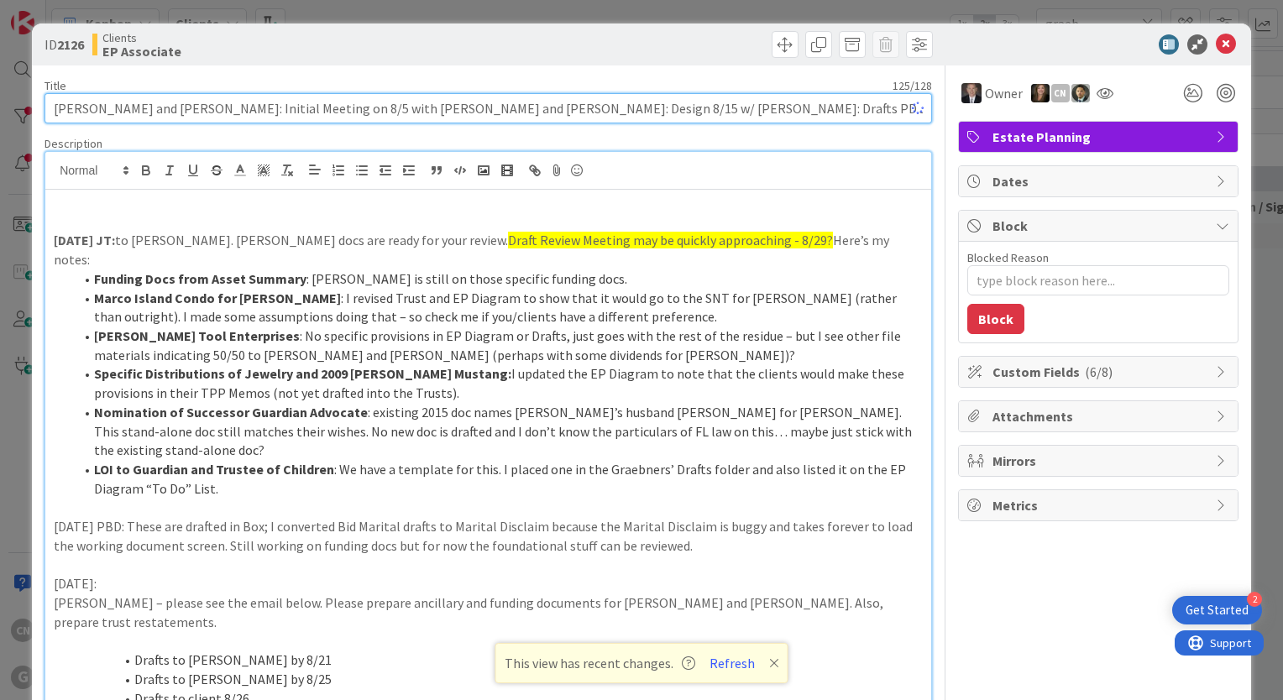
type textarea "x"
click at [735, 170] on div at bounding box center [488, 171] width 886 height 38
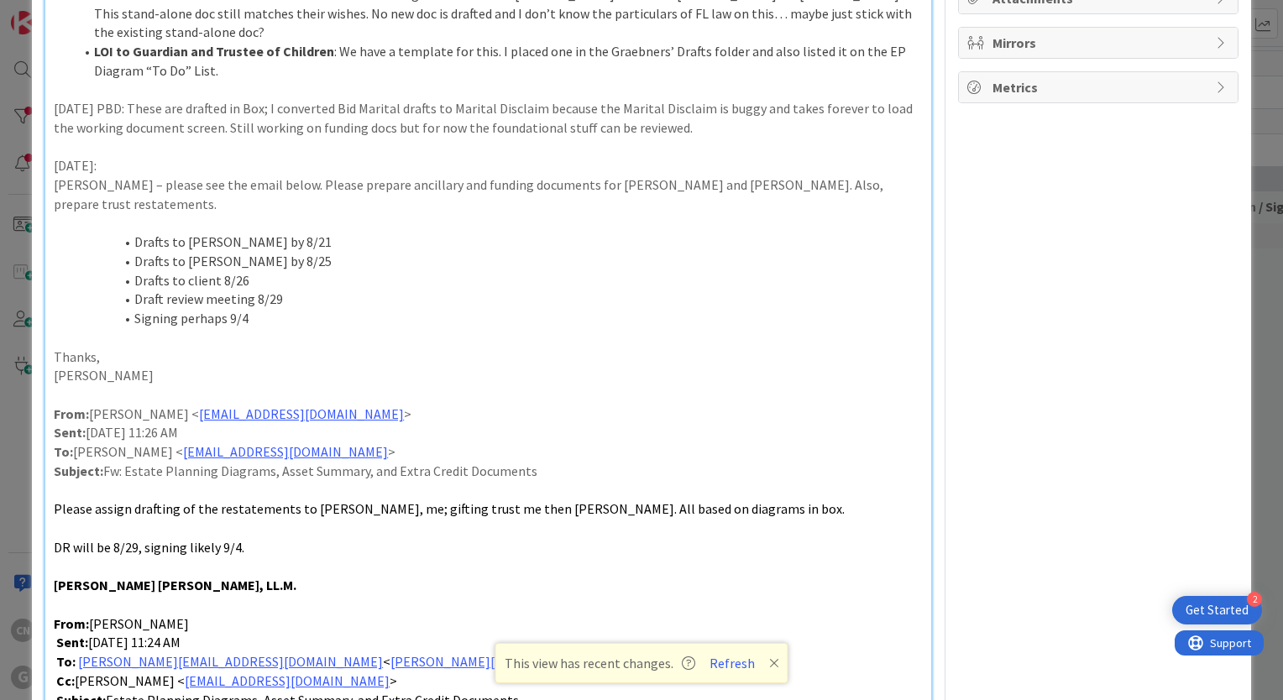
scroll to position [419, 0]
type input "[PERSON_NAME] and [PERSON_NAME]: Initial Meeting on 8/5 with [PERSON_NAME] and …"
click at [772, 661] on icon at bounding box center [774, 662] width 10 height 13
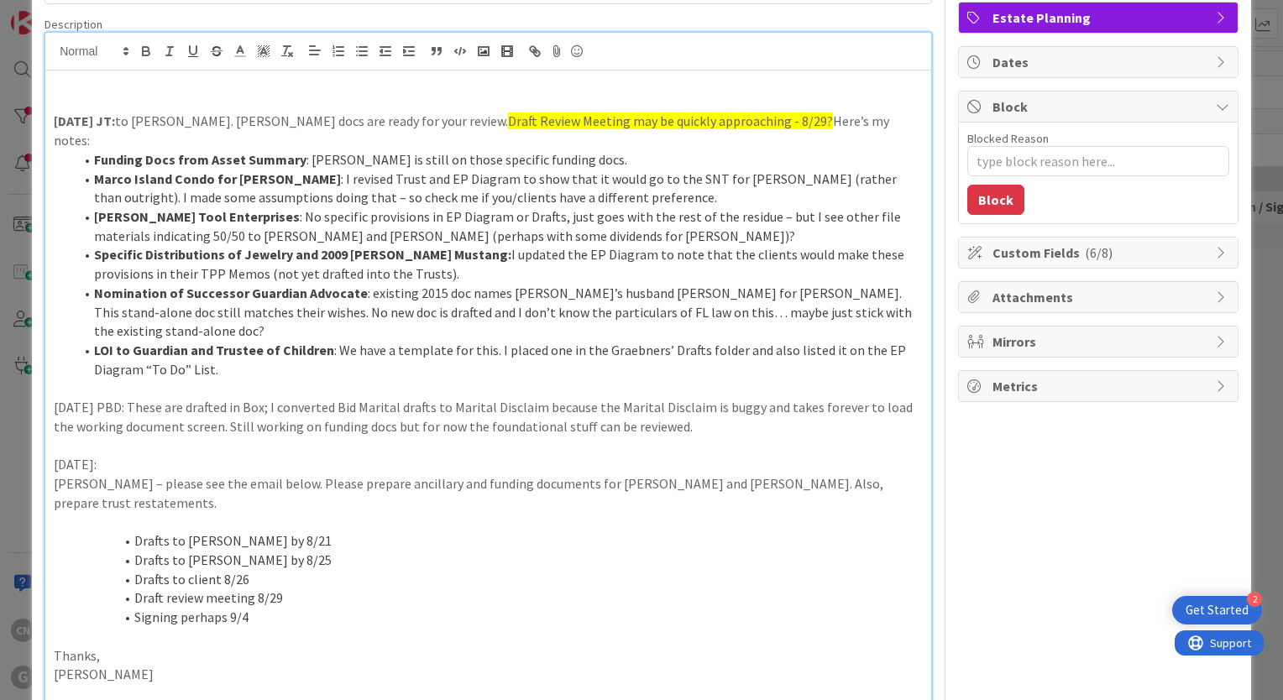
scroll to position [0, 0]
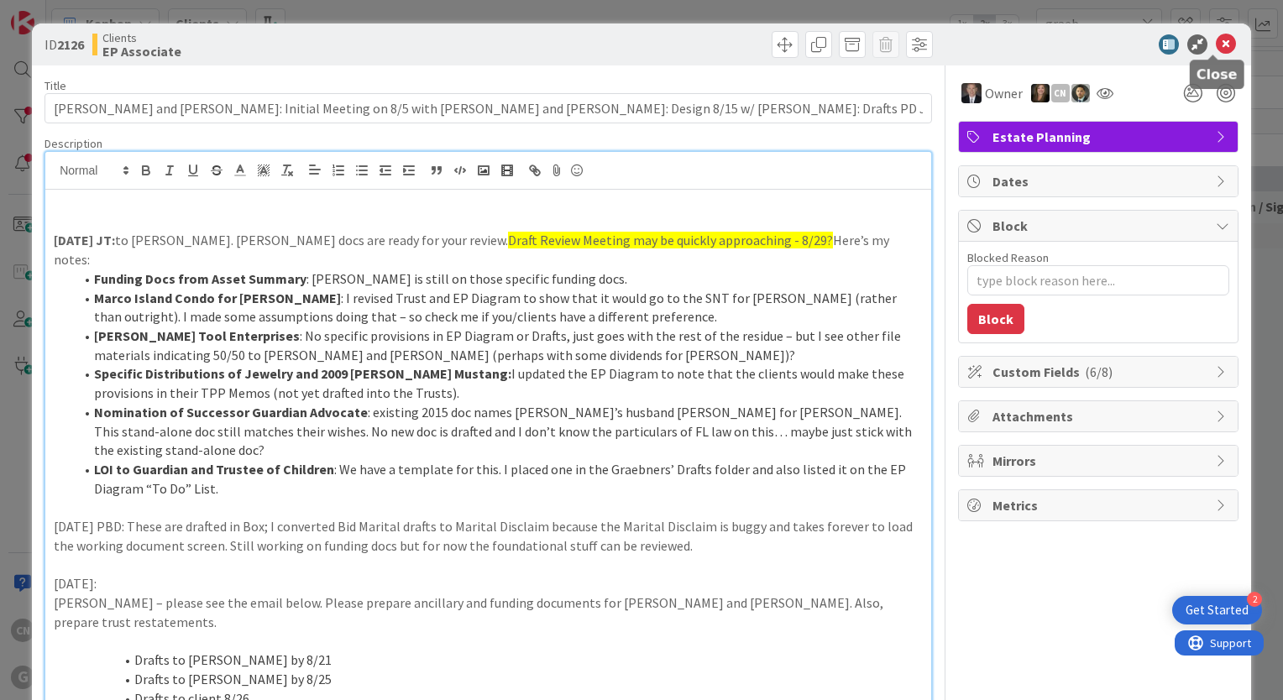
click at [1216, 44] on icon at bounding box center [1226, 44] width 20 height 20
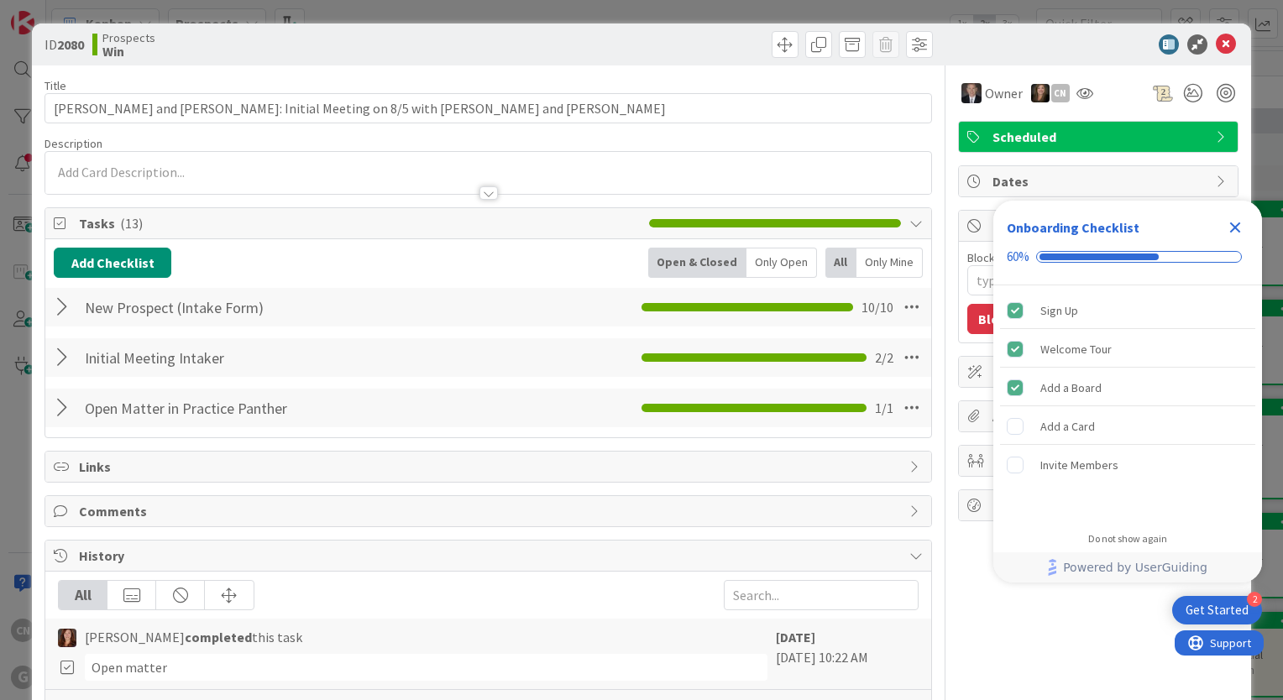
type textarea "x"
drag, startPoint x: 1216, startPoint y: 39, endPoint x: 1155, endPoint y: 2, distance: 71.3
click at [1216, 38] on icon at bounding box center [1226, 44] width 20 height 20
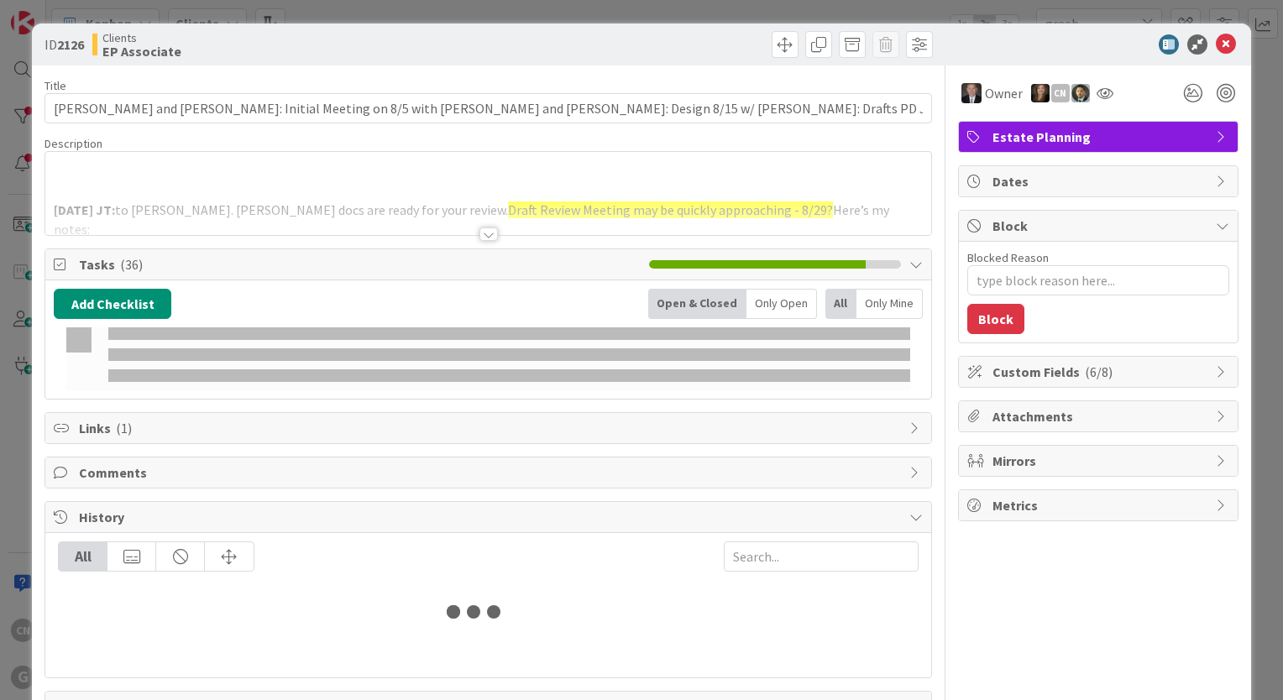
type input "graeb"
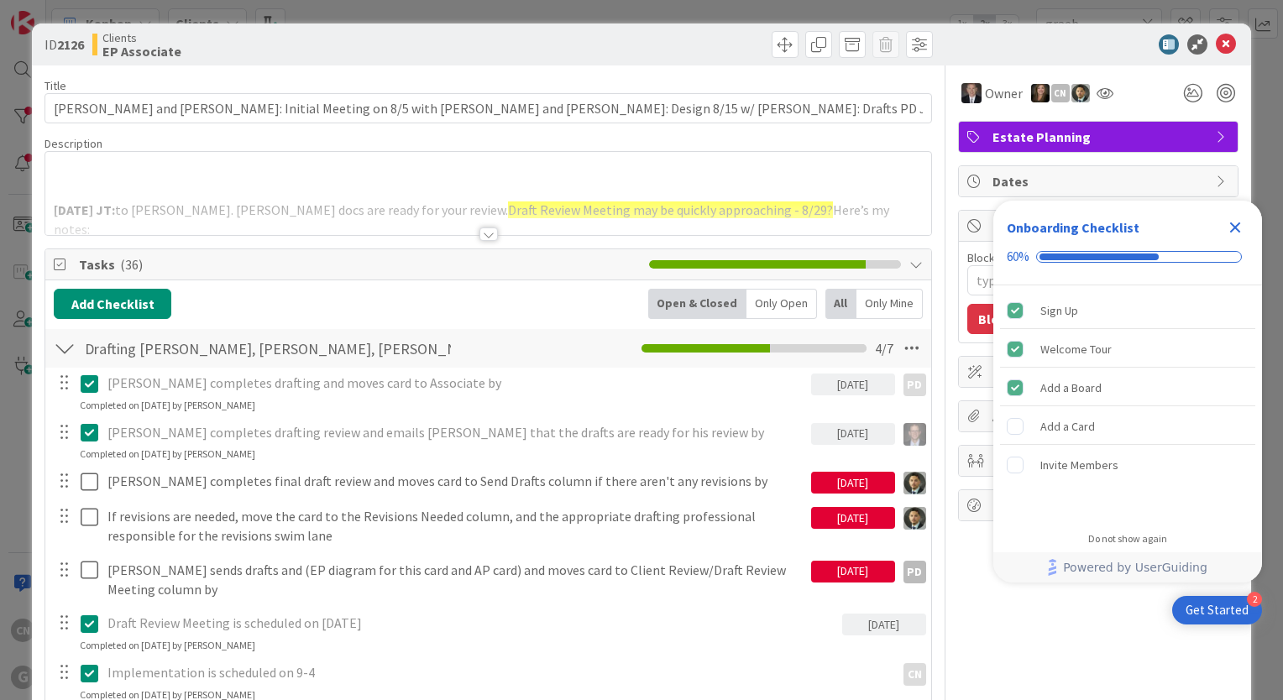
type textarea "x"
click at [1236, 227] on icon "Close Checklist" at bounding box center [1235, 227] width 11 height 11
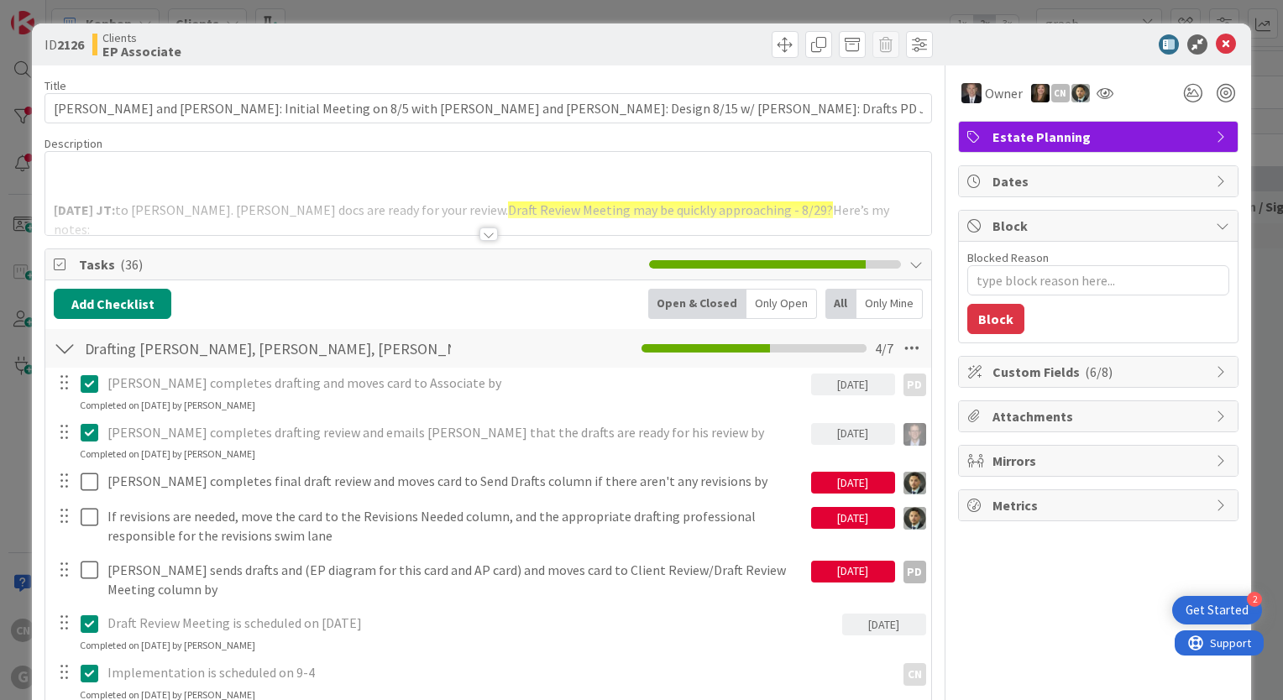
click at [486, 238] on div at bounding box center [488, 233] width 18 height 13
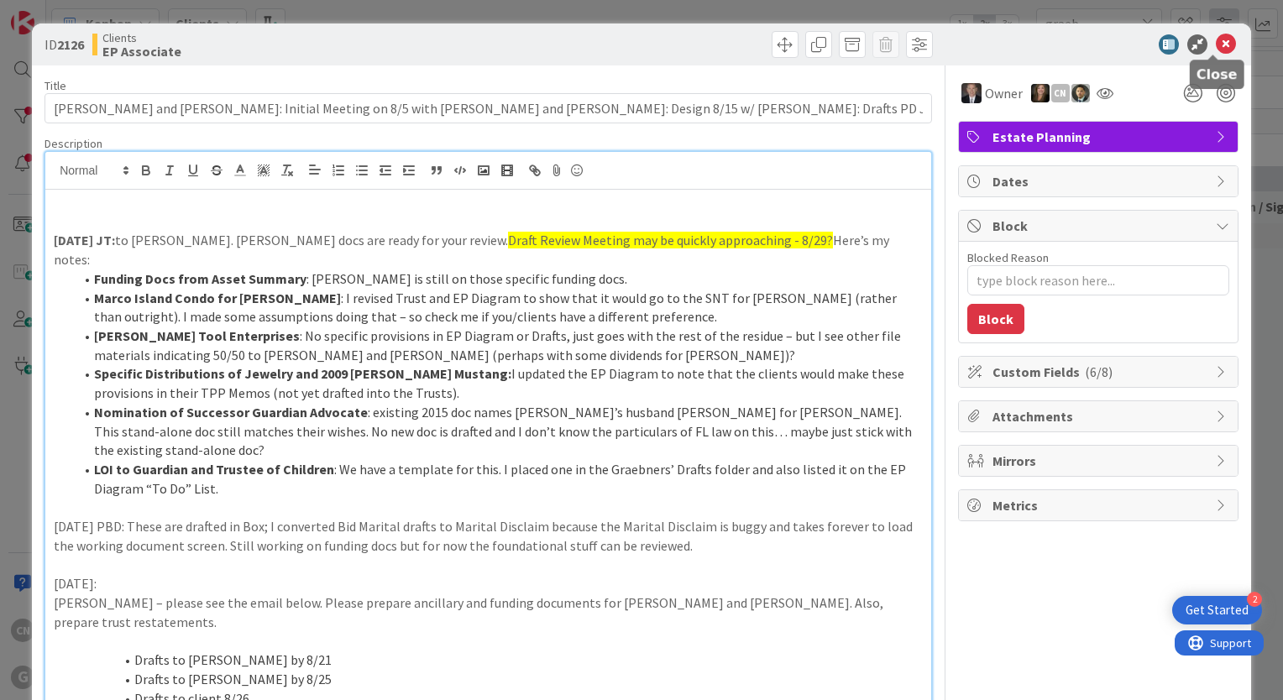
drag, startPoint x: 1213, startPoint y: 47, endPoint x: 1209, endPoint y: 32, distance: 15.7
click at [1216, 44] on icon at bounding box center [1226, 44] width 20 height 20
